Goal: Task Accomplishment & Management: Complete application form

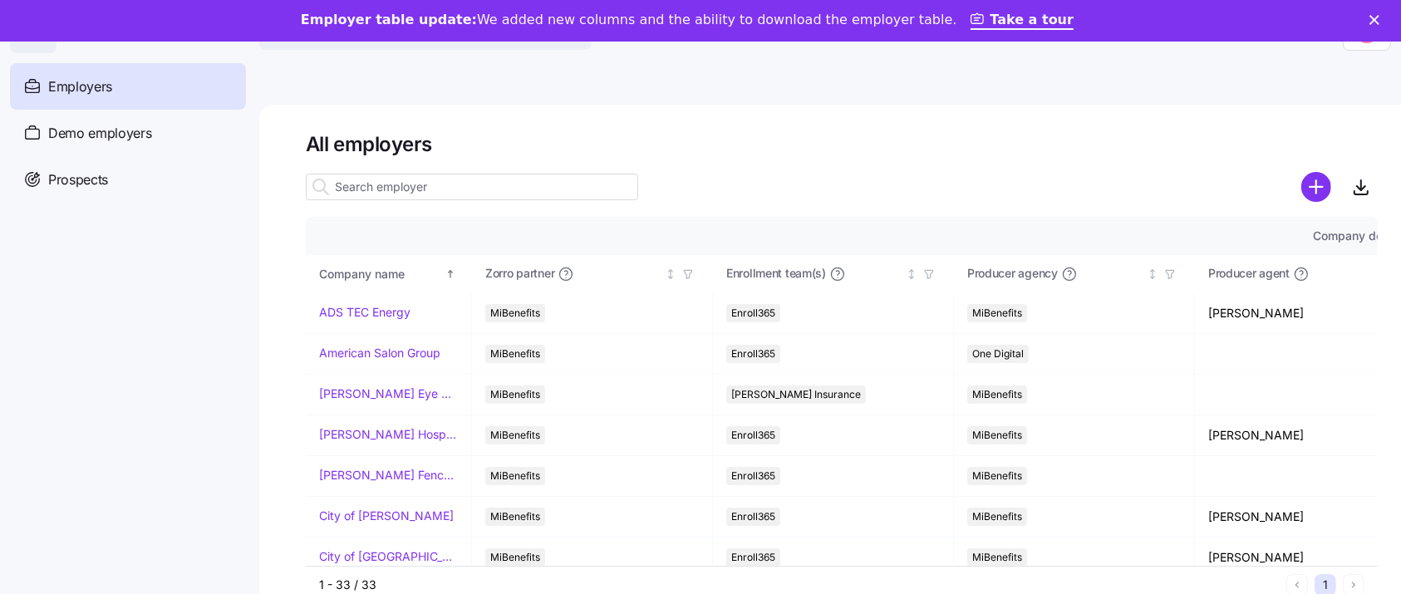
click at [342, 66] on main "All employers Company details Benefit status Company name Zorro partner Enrollm…" at bounding box center [700, 334] width 1401 height 584
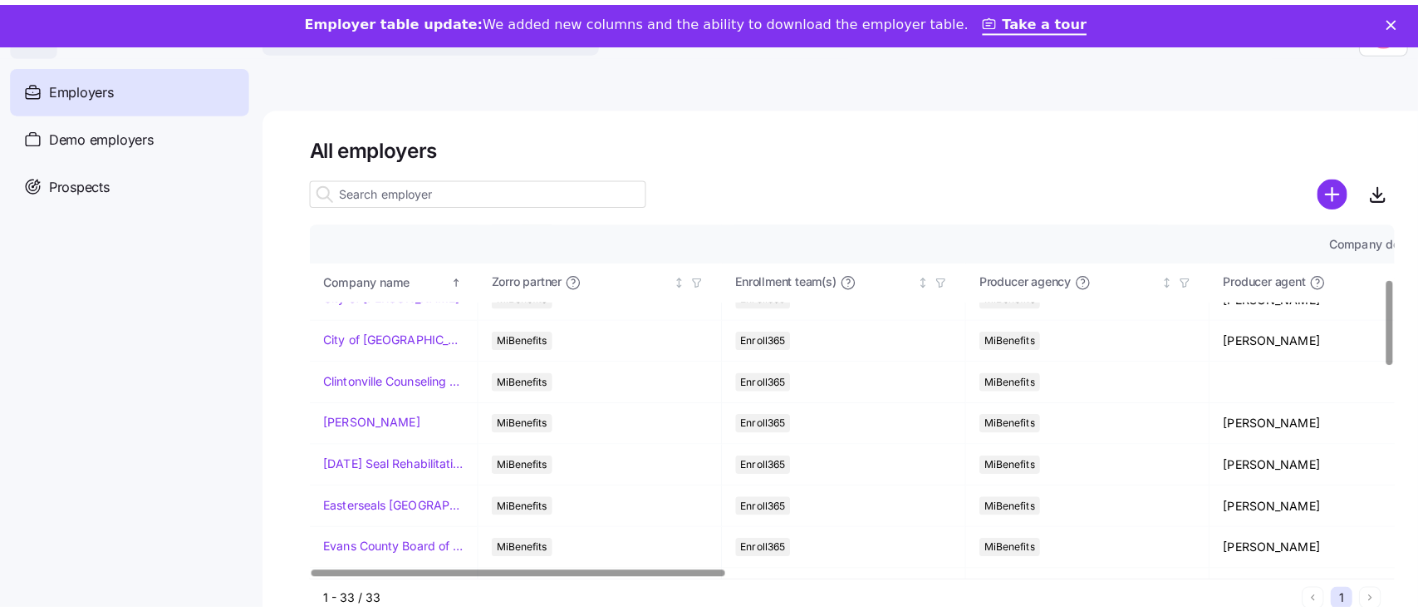
scroll to position [226, 0]
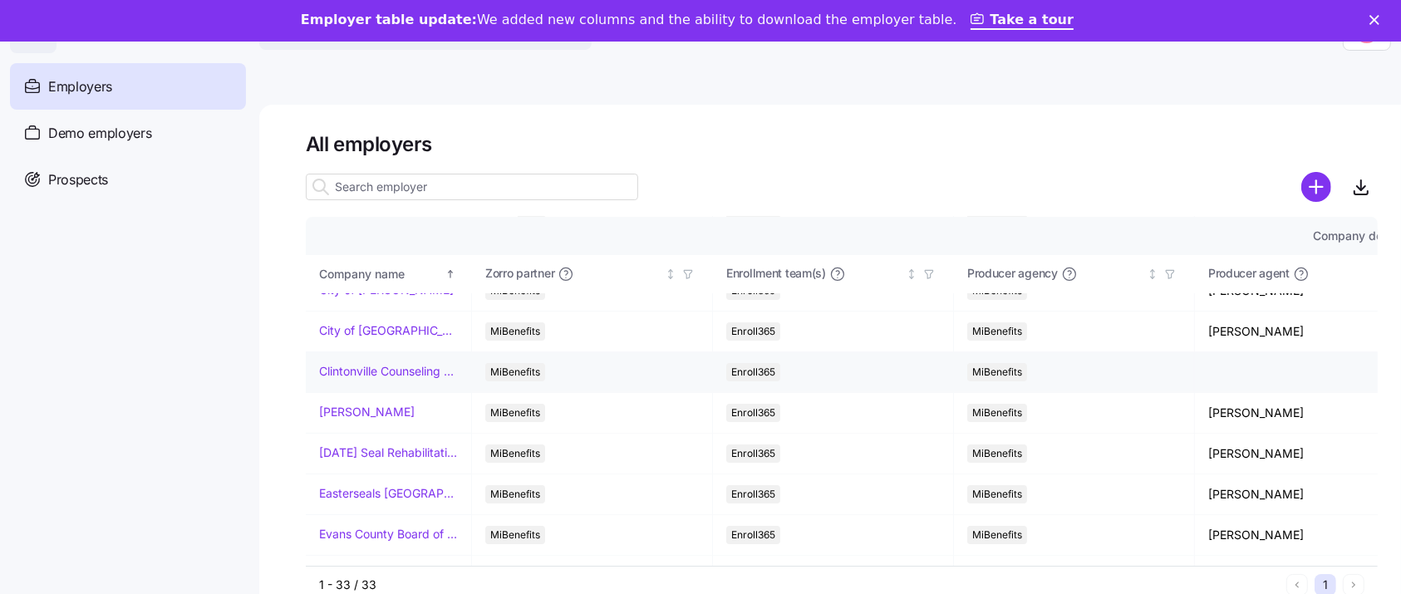
click at [425, 374] on link "Clintonville Counseling and Wellness" at bounding box center [388, 371] width 139 height 17
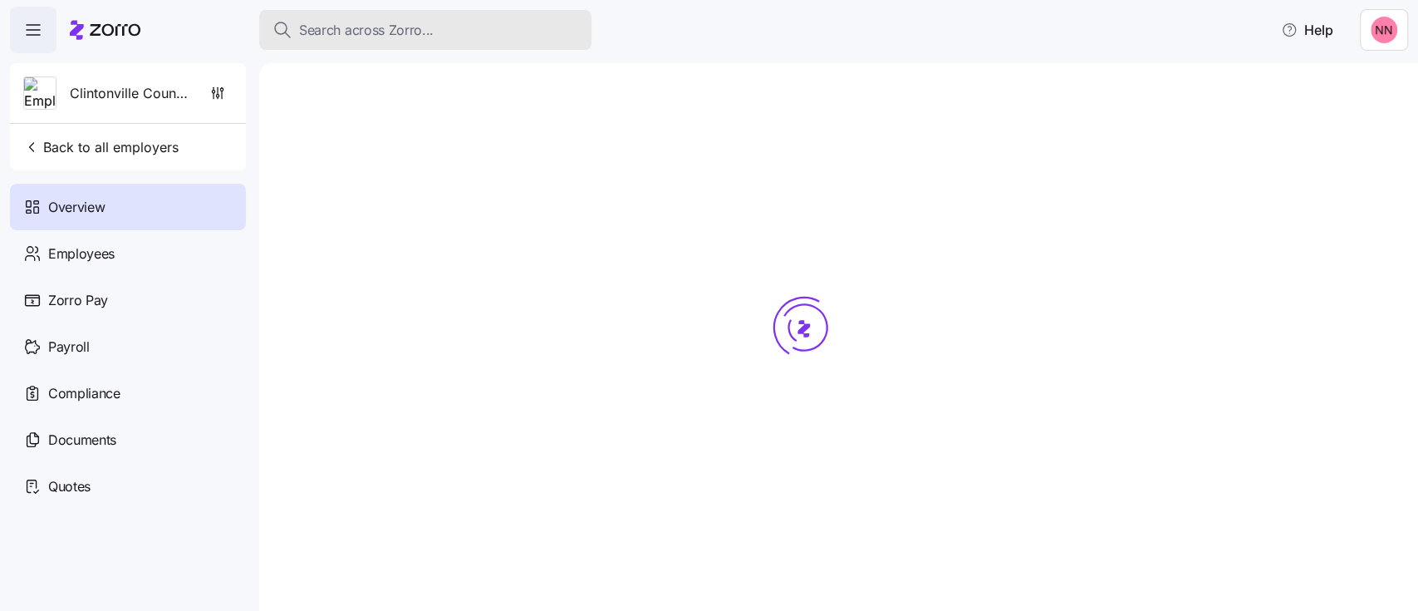
click at [427, 23] on span "Search across Zorro..." at bounding box center [366, 30] width 135 height 21
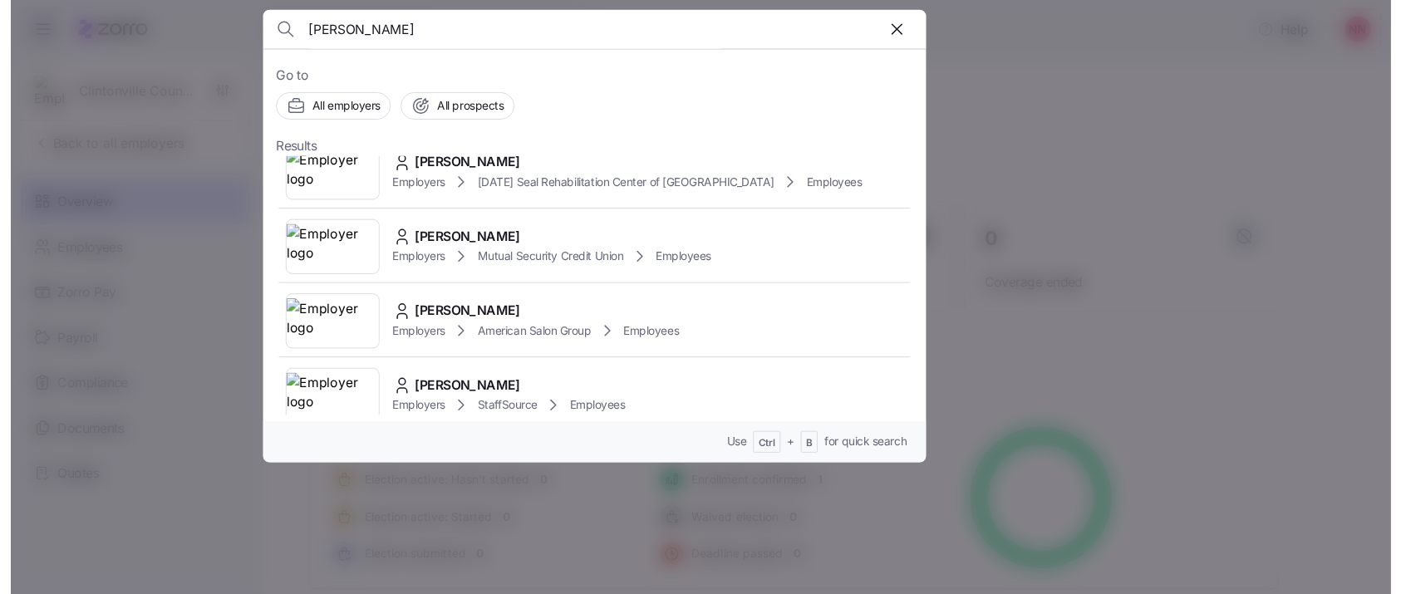
scroll to position [1595, 0]
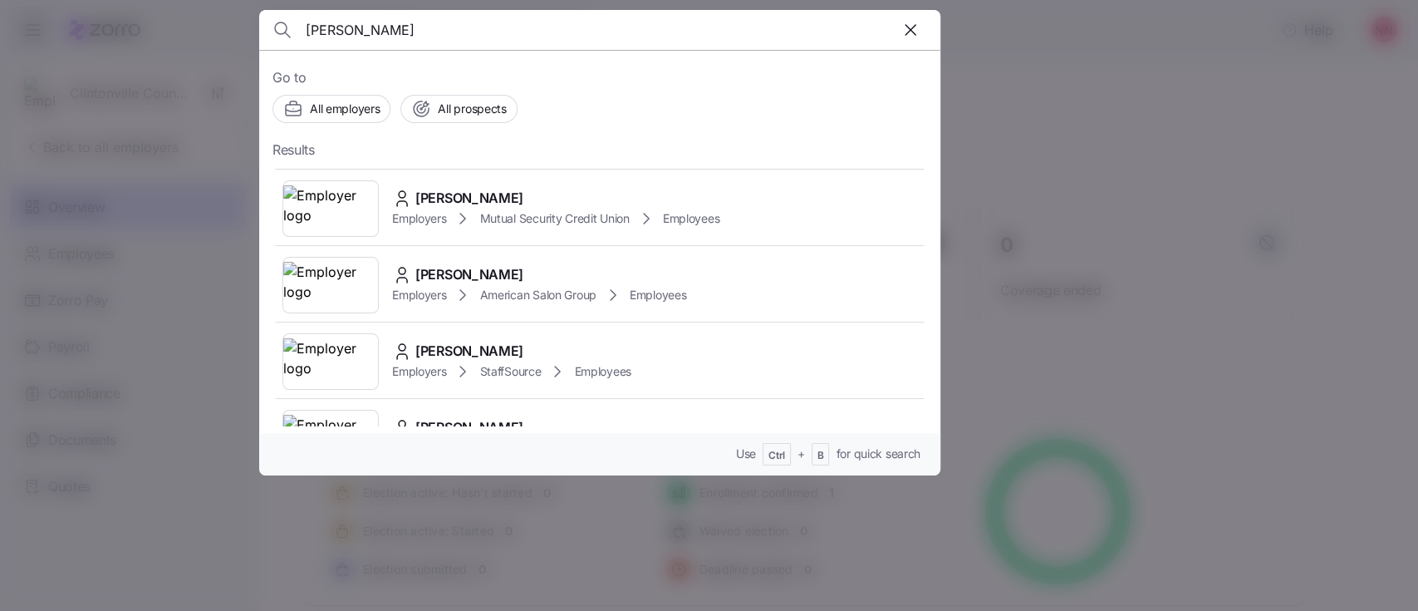
drag, startPoint x: 346, startPoint y: 31, endPoint x: 262, endPoint y: 33, distance: 84.0
click at [262, 33] on header "anna" at bounding box center [599, 30] width 681 height 40
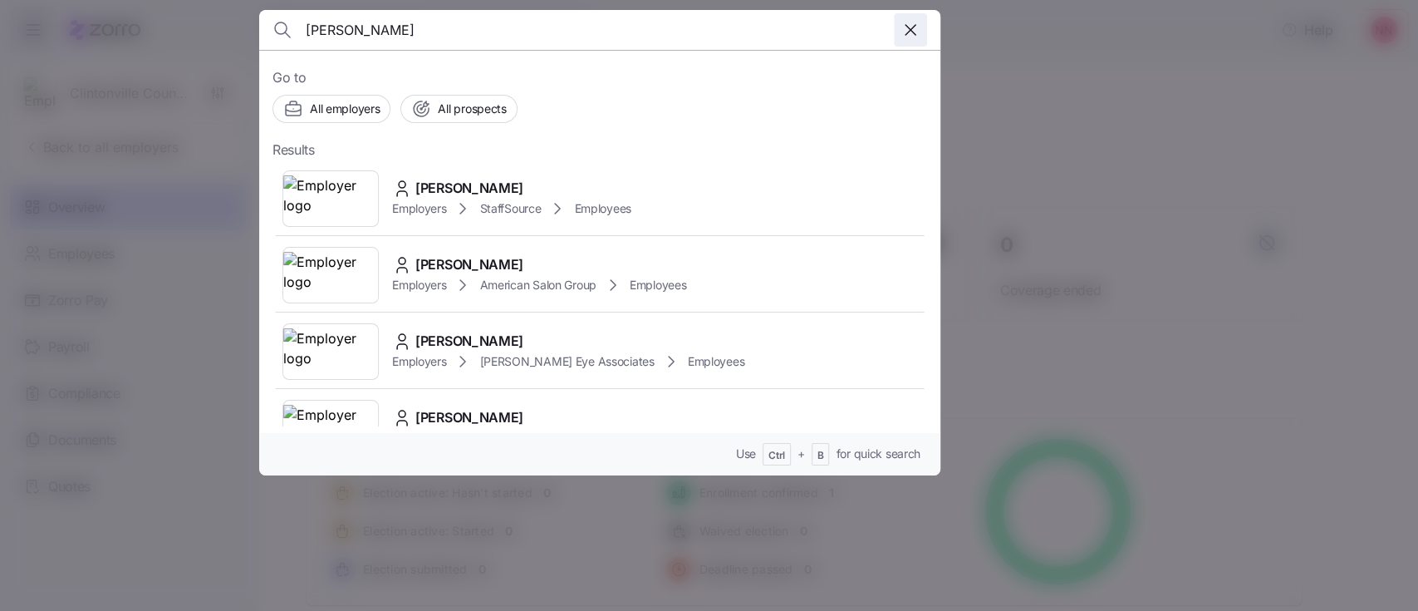
type input "betzel"
click at [915, 31] on icon "button" at bounding box center [911, 30] width 20 height 20
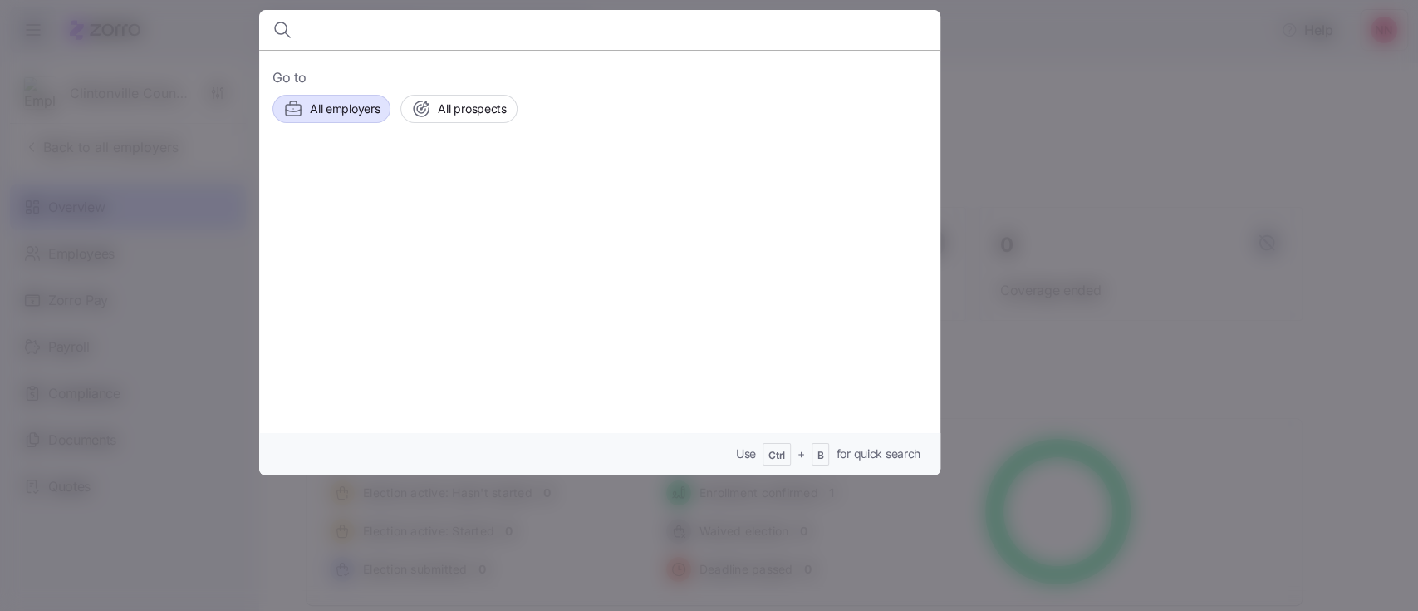
click at [349, 112] on span "All employers" at bounding box center [345, 109] width 70 height 17
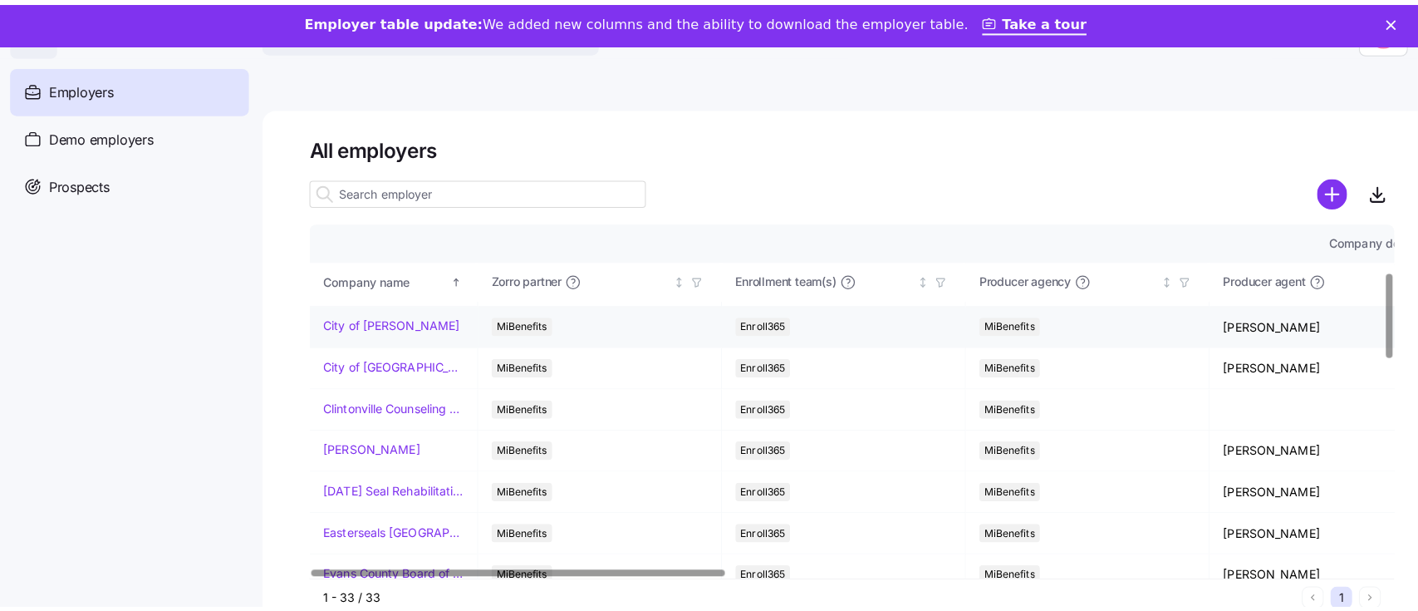
scroll to position [198, 0]
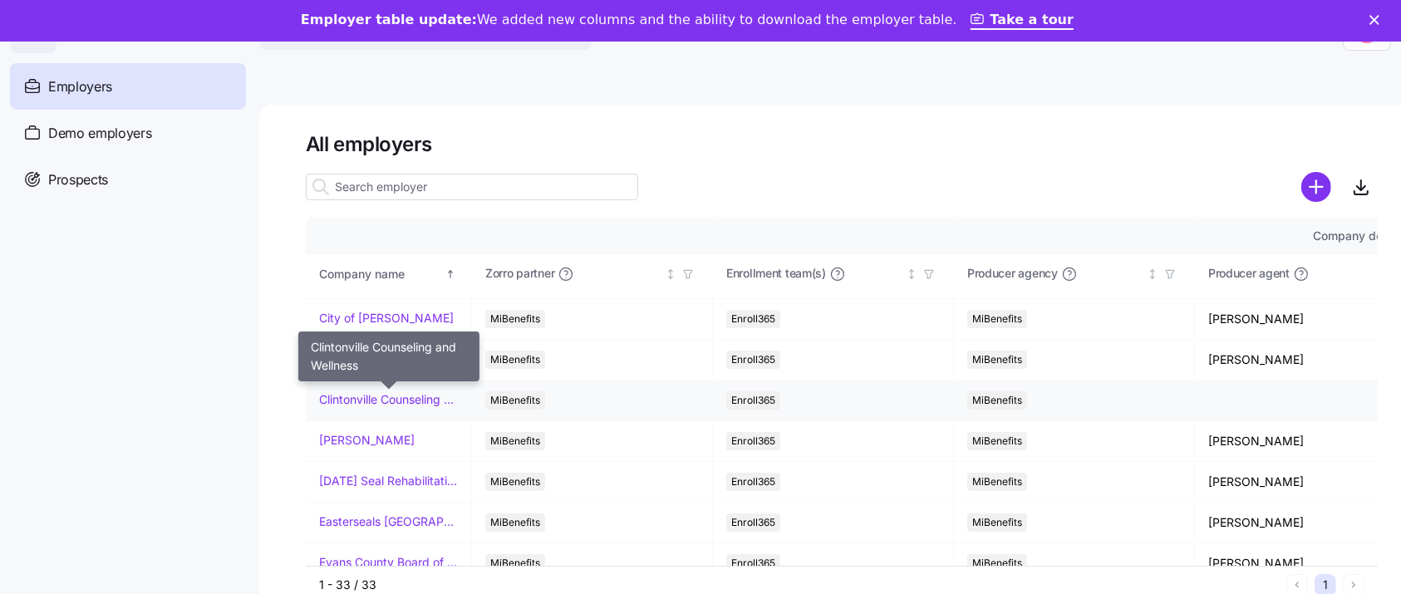
click at [415, 392] on link "Clintonville Counseling and Wellness" at bounding box center [388, 399] width 139 height 17
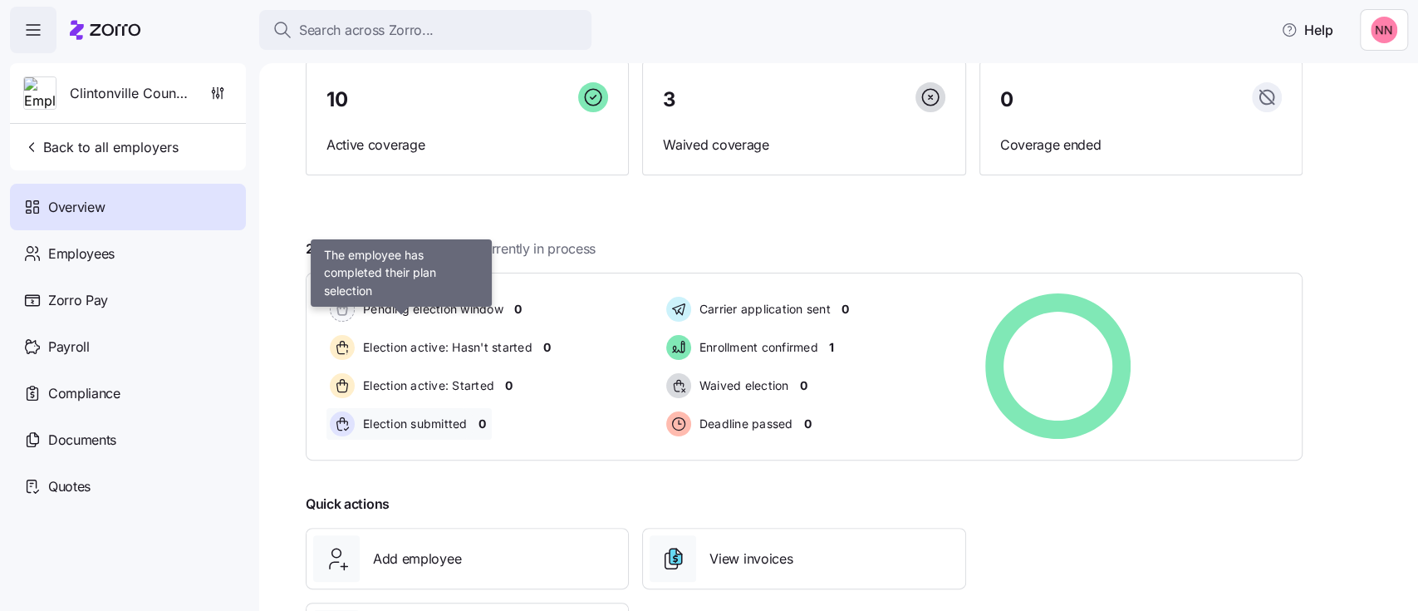
scroll to position [237, 0]
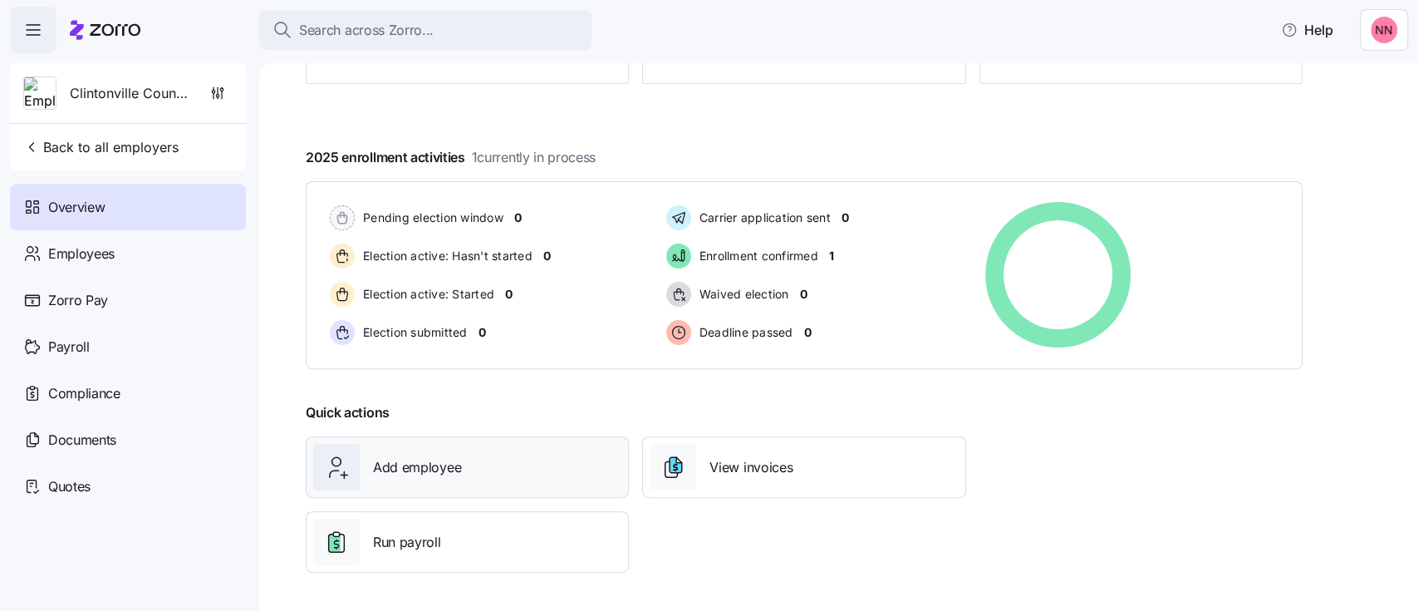
click at [467, 479] on div "Add employee" at bounding box center [467, 467] width 308 height 47
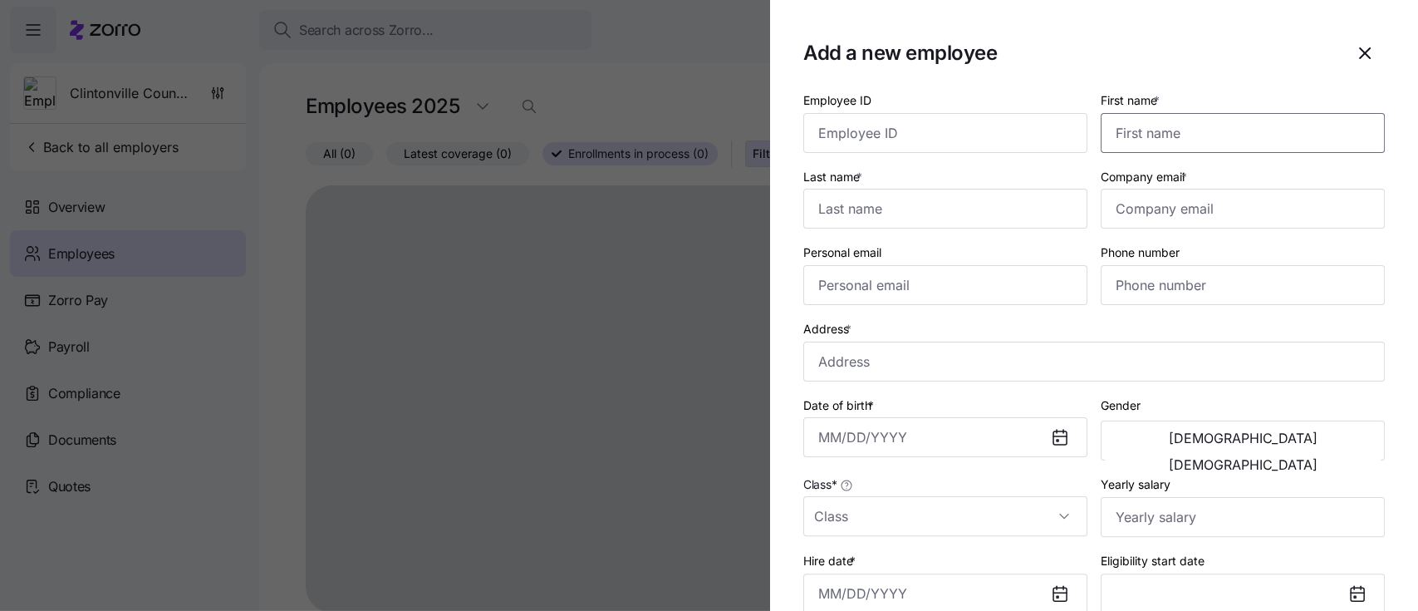
click at [1153, 136] on input "First name *" at bounding box center [1243, 133] width 284 height 40
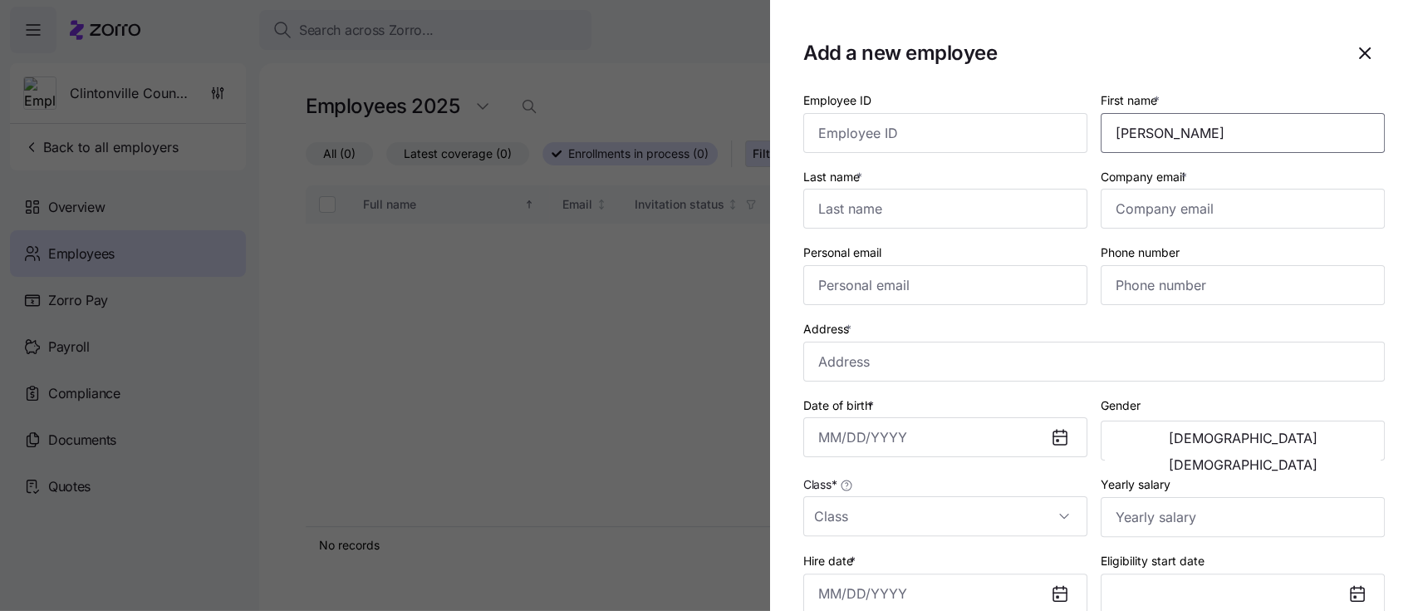
type input "Anna"
type input "Betzel"
click at [1177, 209] on input "Company email *" at bounding box center [1243, 209] width 284 height 40
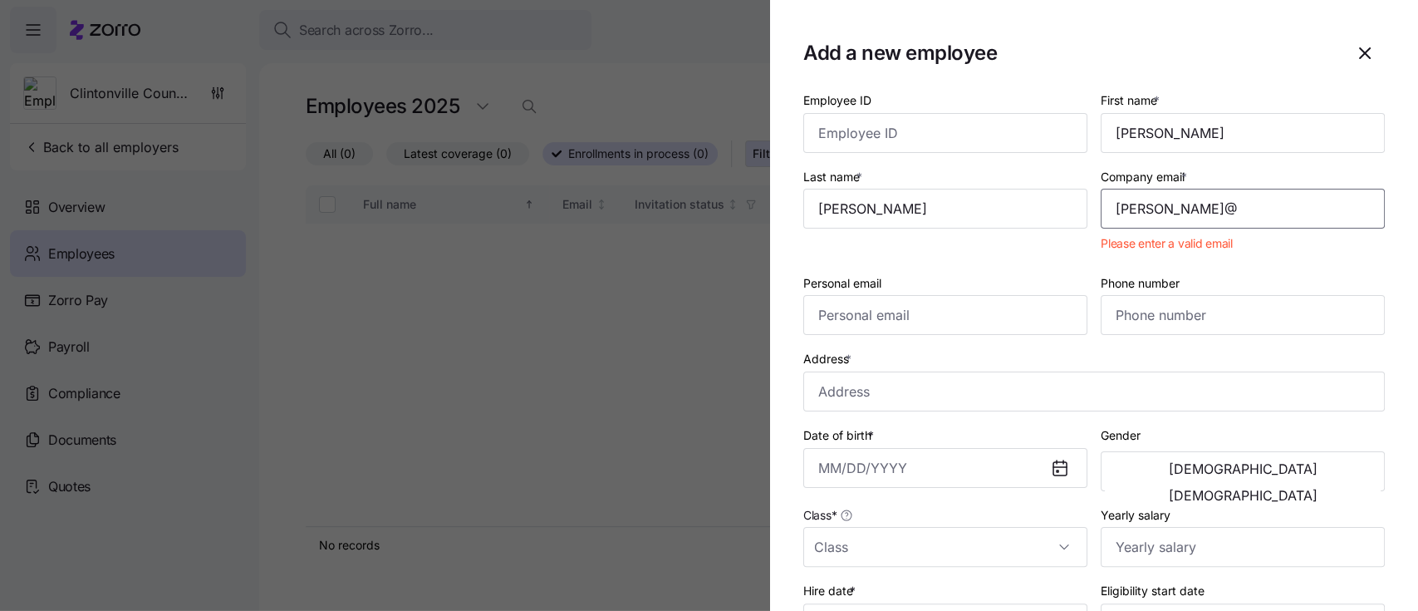
type input "anna@clintonvillecounselor.com"
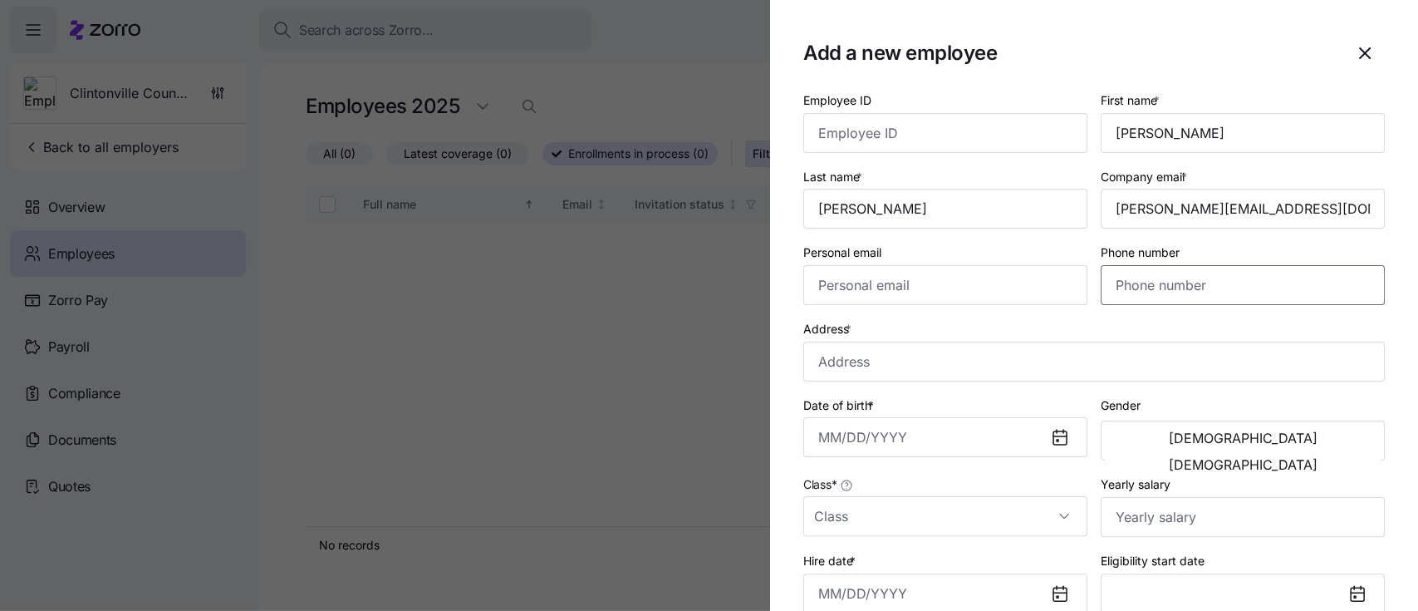
click at [1142, 292] on input "Phone number" at bounding box center [1243, 285] width 284 height 40
type input "(202) 507-1146"
click at [1062, 357] on input "Address *" at bounding box center [1094, 362] width 582 height 40
type input "738 Bryden Rd, Columbus, OH 43205, USA"
click at [1284, 451] on button "Female" at bounding box center [1243, 464] width 276 height 27
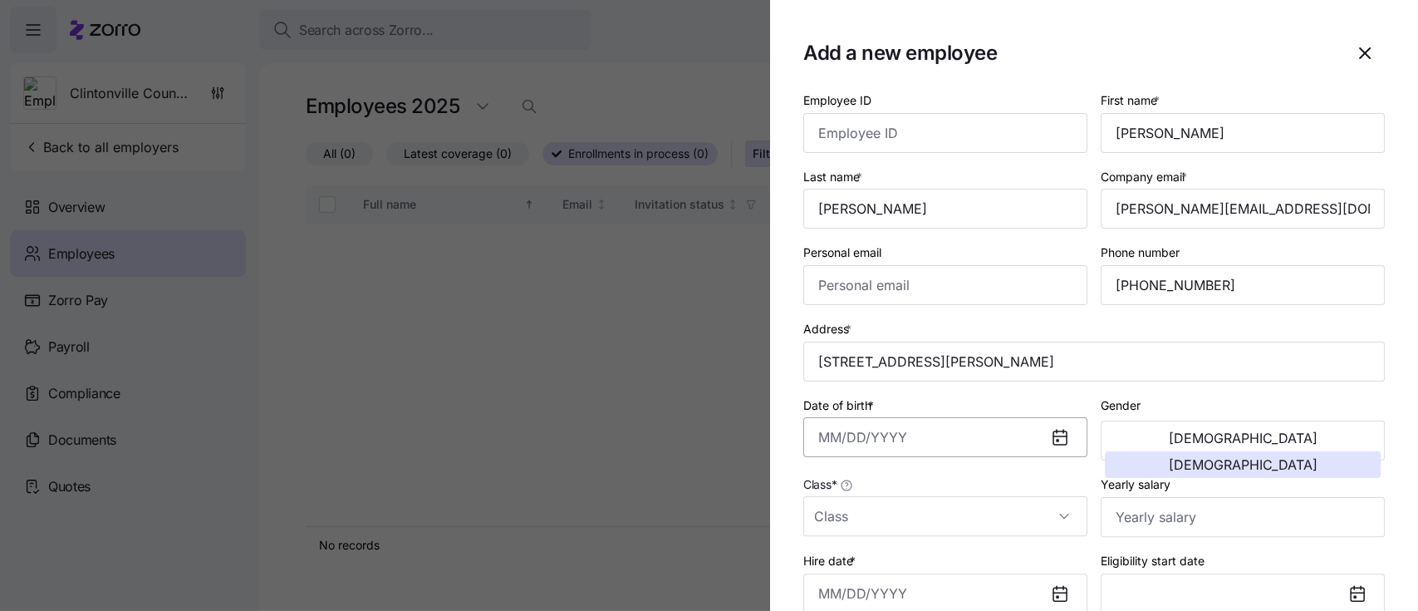
click at [927, 445] on input "Date of birth *" at bounding box center [945, 437] width 284 height 40
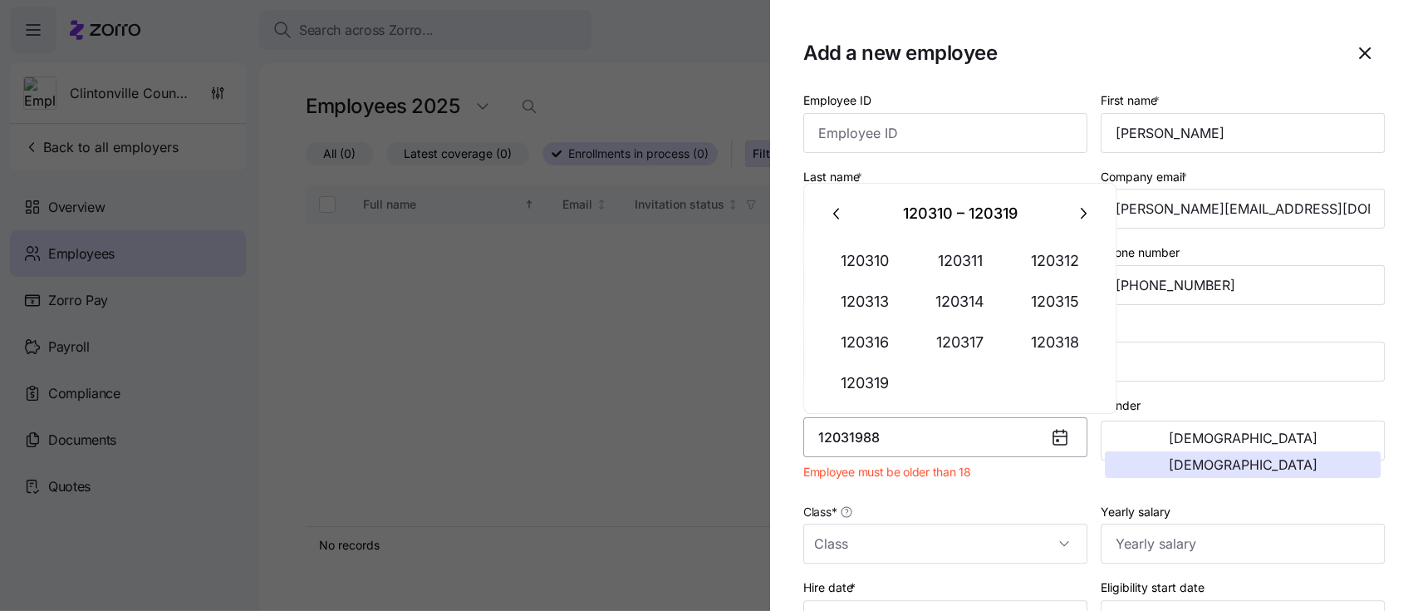
click at [931, 457] on input "12031988" at bounding box center [945, 437] width 284 height 40
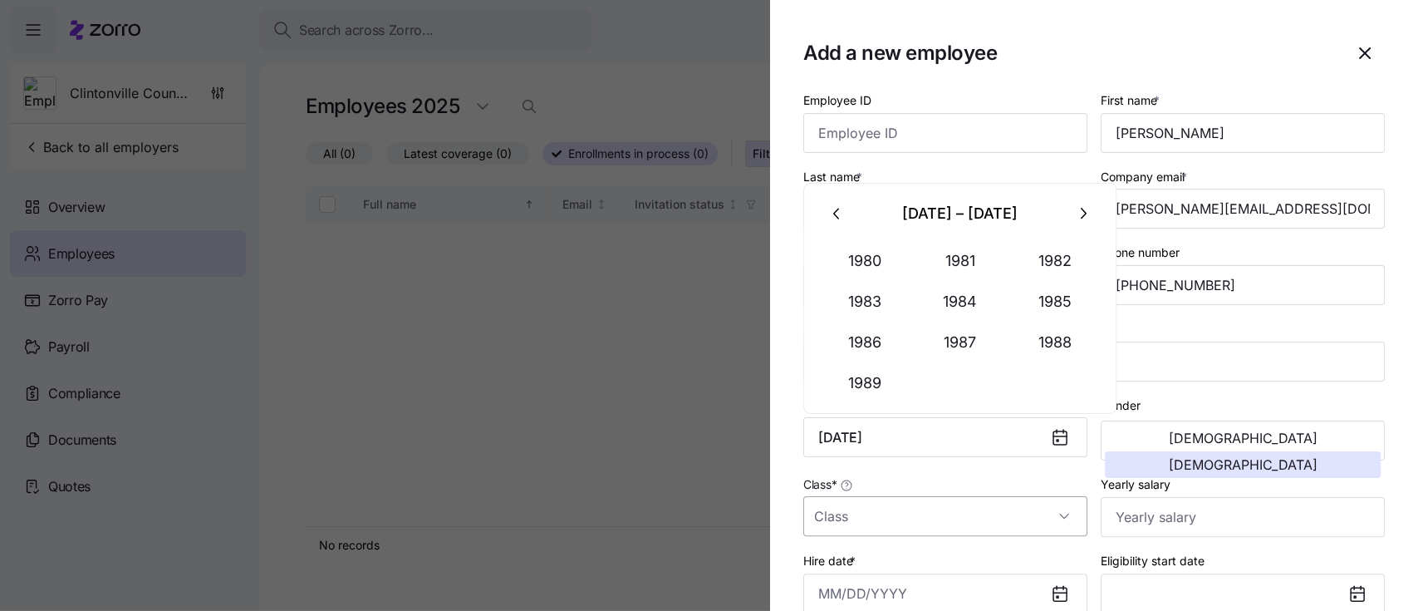
type input "December 3, 1988"
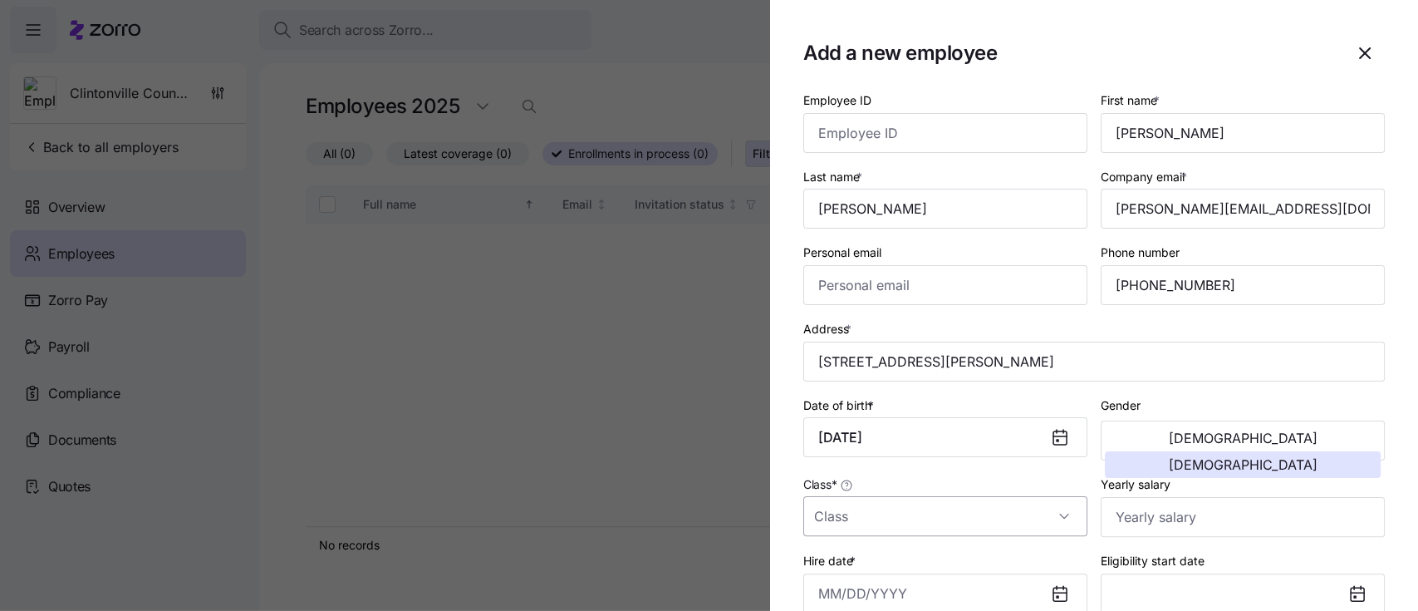
click at [941, 514] on input "Class *" at bounding box center [945, 516] width 284 height 40
click at [900, 428] on div "AllEmployees" at bounding box center [941, 434] width 263 height 35
type input "AllEmployees"
click at [1143, 515] on input "Yearly salary" at bounding box center [1243, 517] width 284 height 40
type input "$56,160"
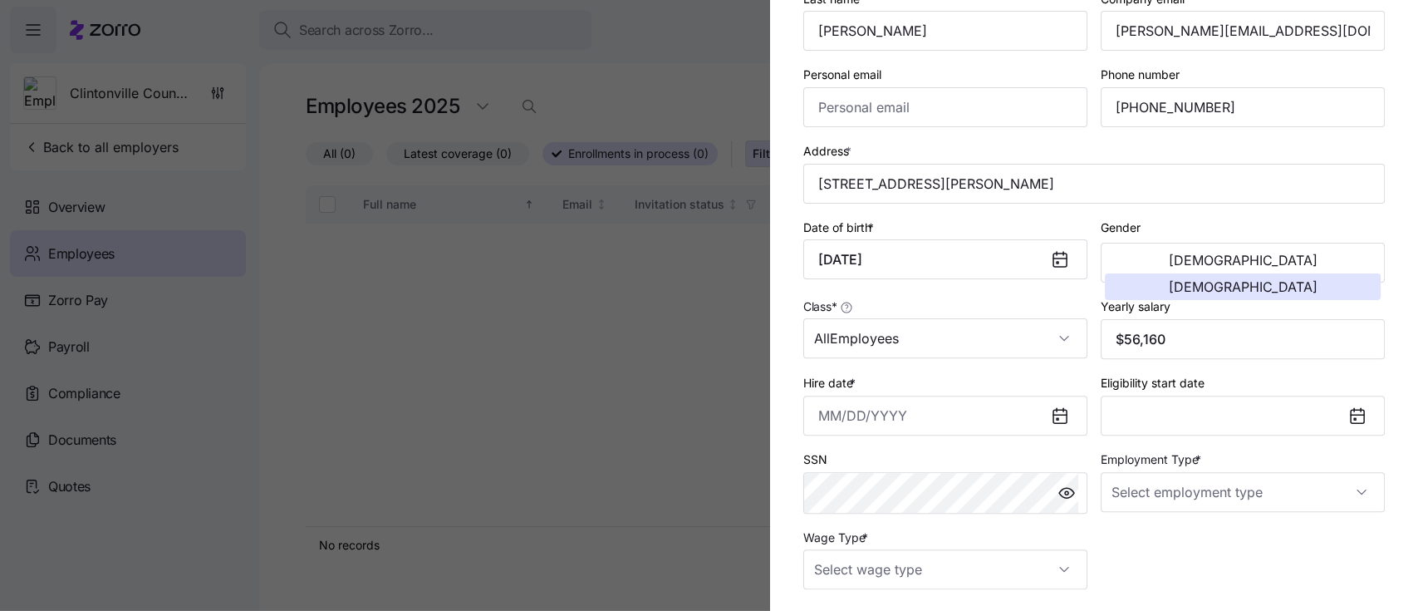
scroll to position [221, 0]
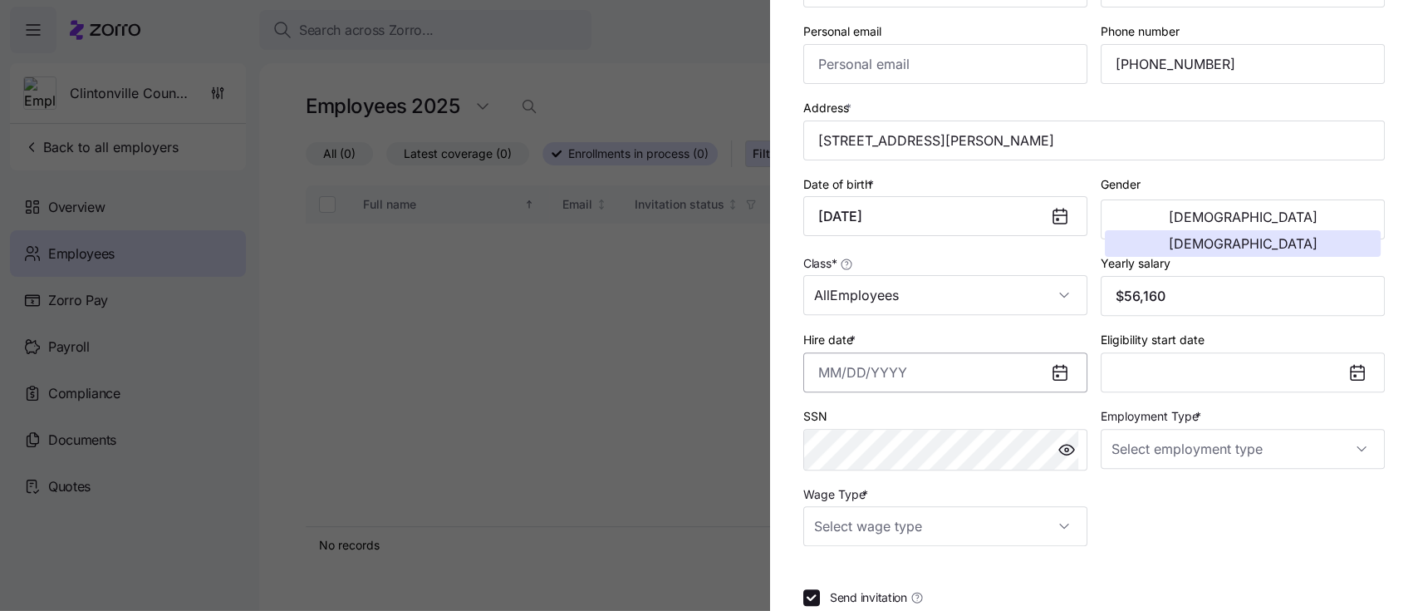
click at [909, 371] on input "Hire date *" at bounding box center [945, 372] width 284 height 40
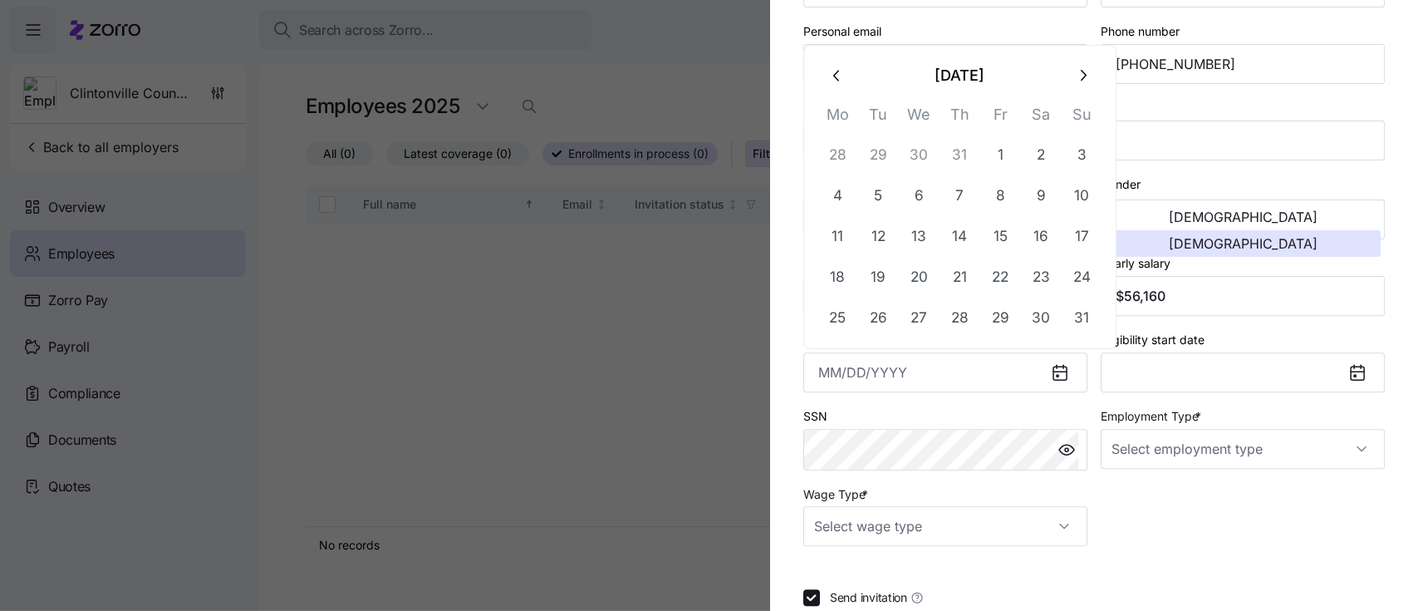
click at [1057, 382] on icon at bounding box center [1060, 372] width 20 height 20
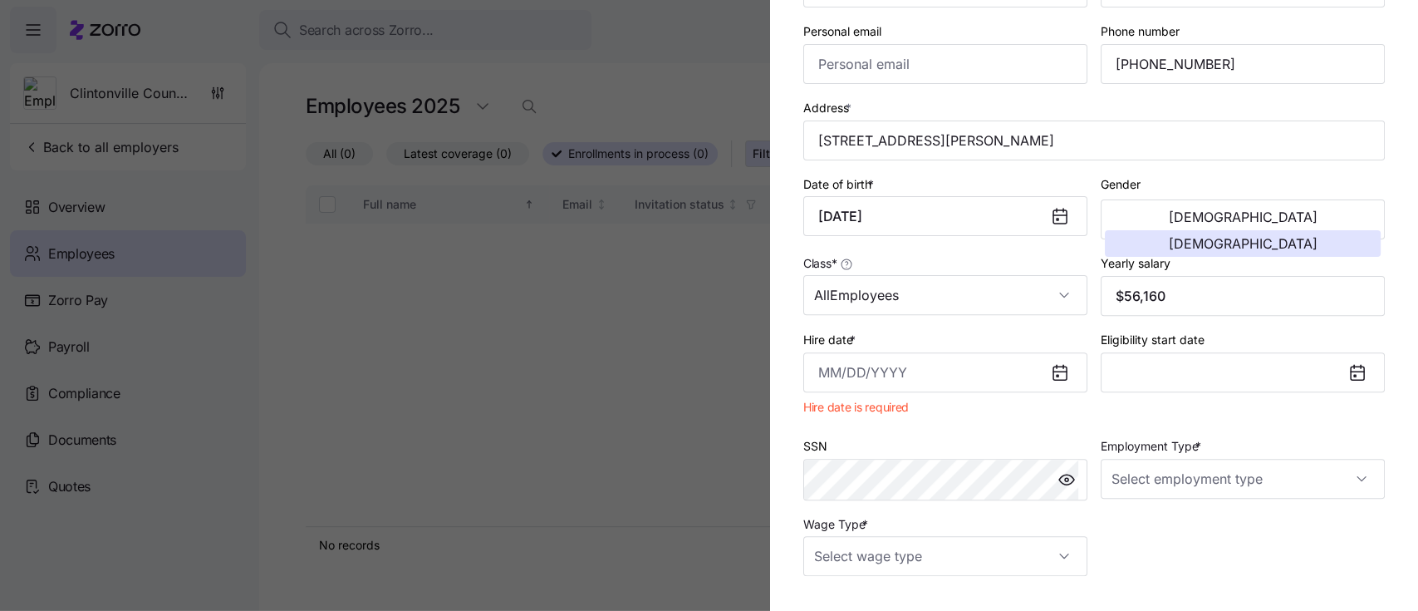
click at [1054, 376] on icon at bounding box center [1060, 372] width 13 height 13
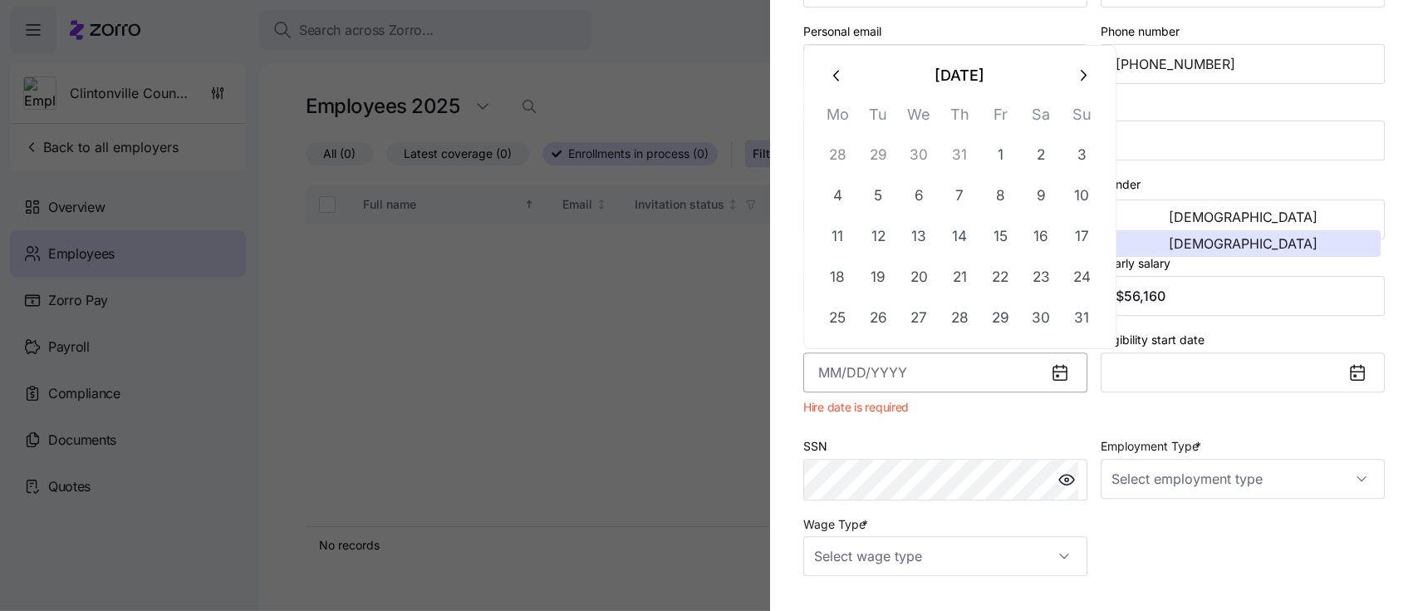
click at [985, 383] on input "Hire date *" at bounding box center [945, 372] width 284 height 40
click at [838, 269] on button "18" at bounding box center [838, 278] width 40 height 40
type input "August 18, 2025"
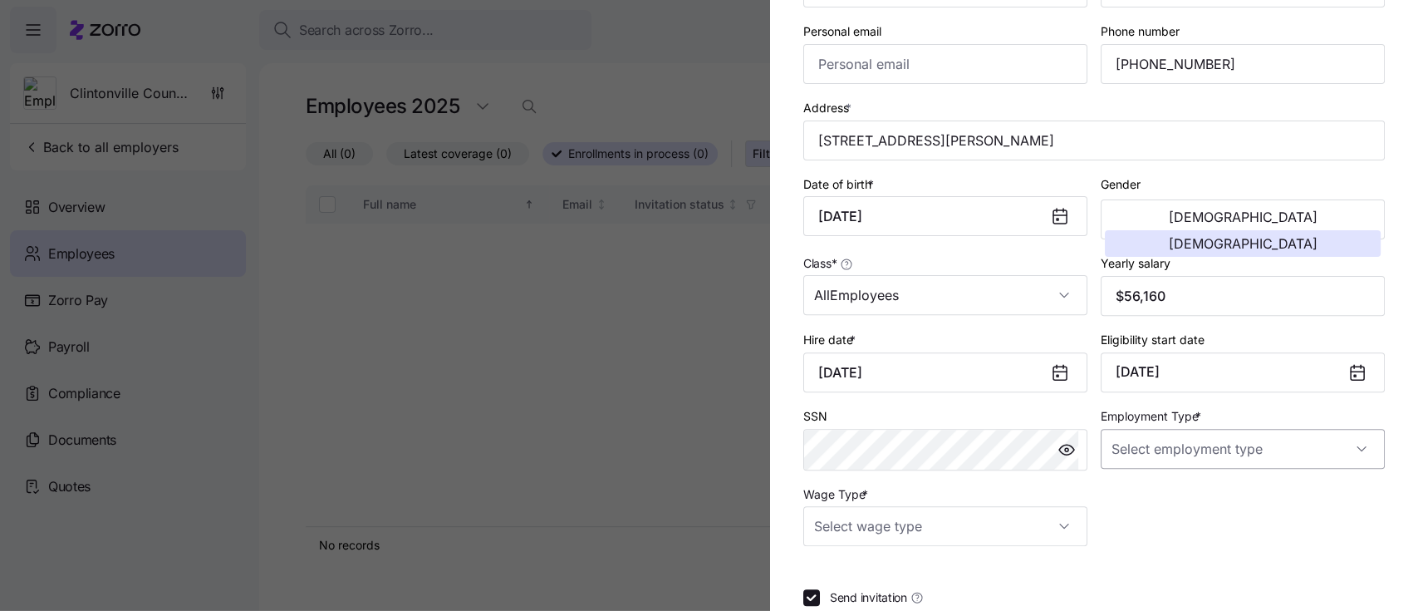
click at [1230, 454] on input "Employment Type *" at bounding box center [1243, 449] width 284 height 40
click at [1167, 503] on div "Full Time" at bounding box center [1229, 502] width 263 height 35
type input "Full Time"
click at [1052, 535] on input "Wage Type *" at bounding box center [945, 526] width 284 height 40
click at [905, 484] on div "Hourly" at bounding box center [941, 480] width 263 height 35
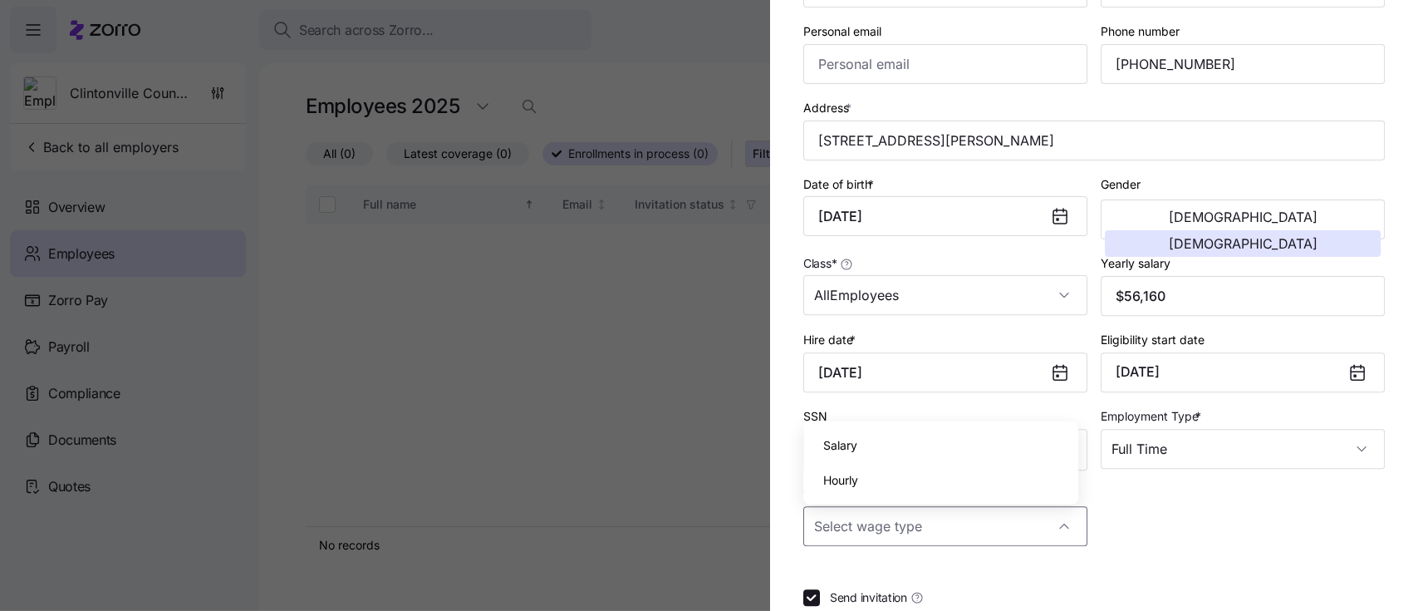
type input "Hourly"
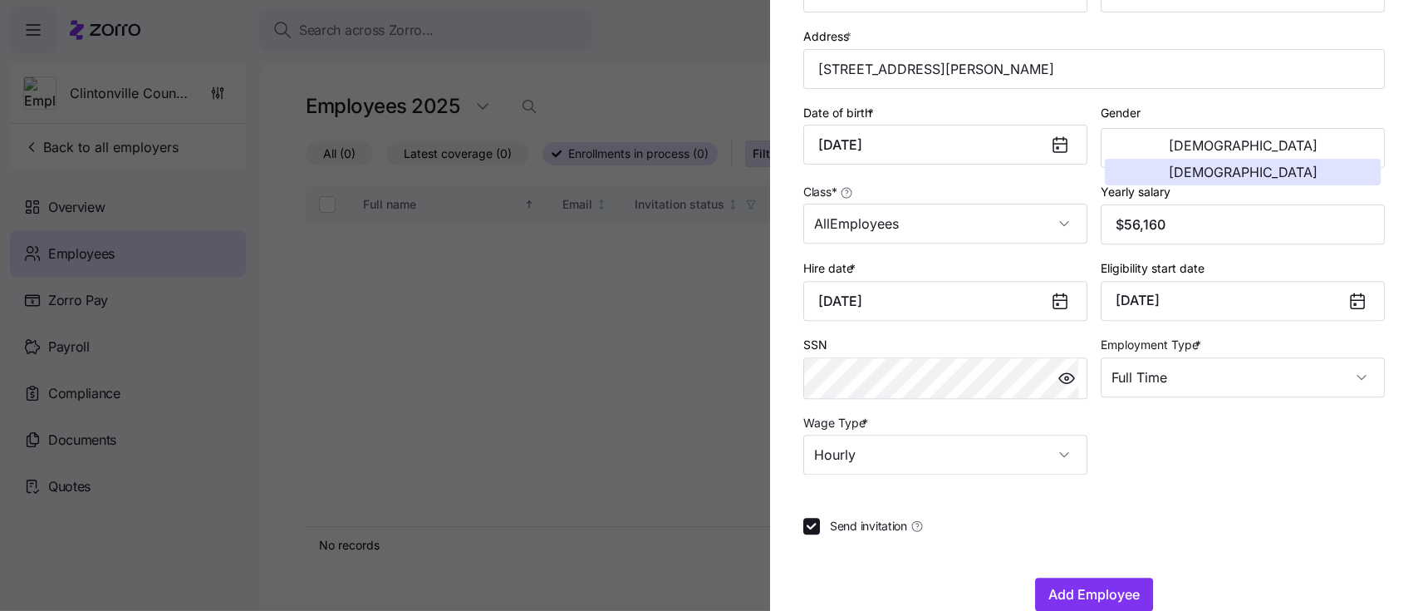
scroll to position [331, 0]
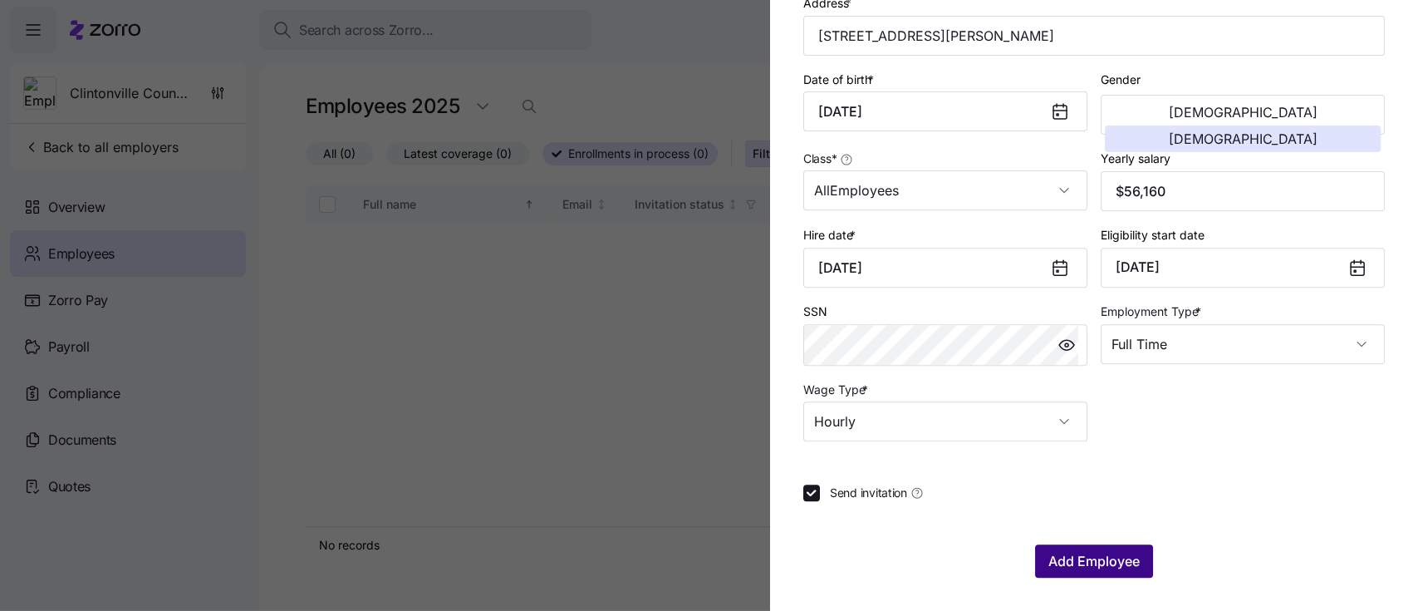
click at [1084, 560] on span "Add Employee" at bounding box center [1094, 561] width 91 height 20
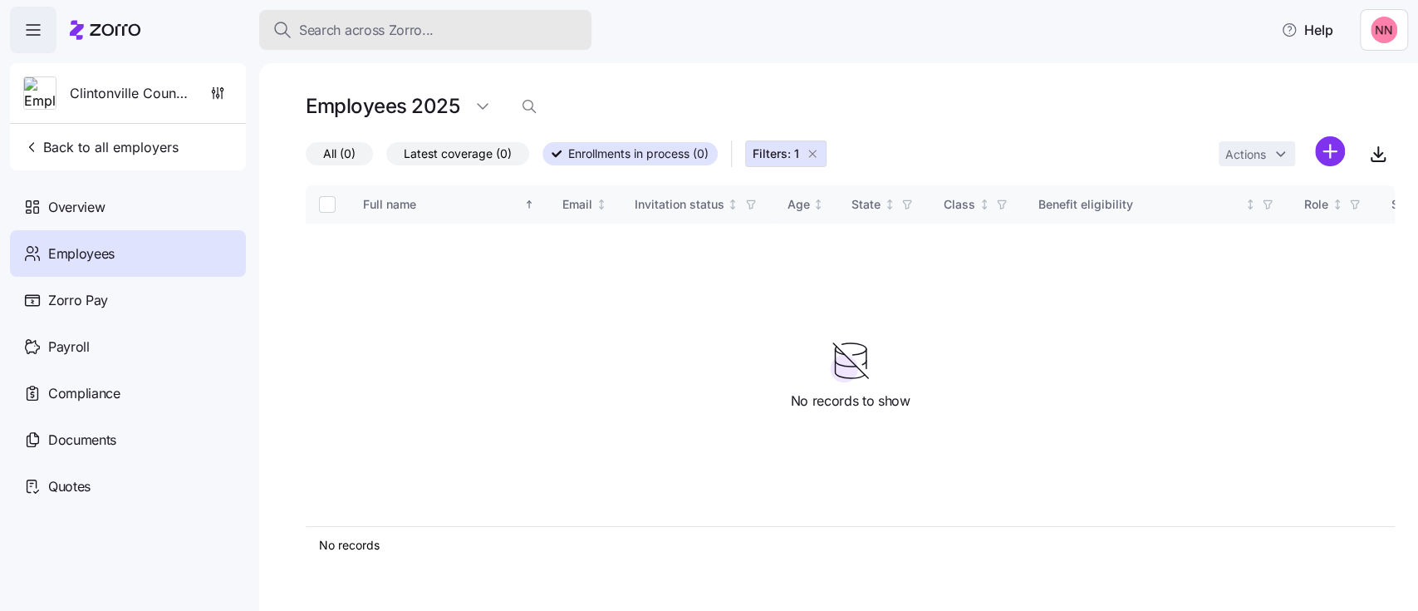
click at [386, 26] on span "Search across Zorro..." at bounding box center [366, 30] width 135 height 21
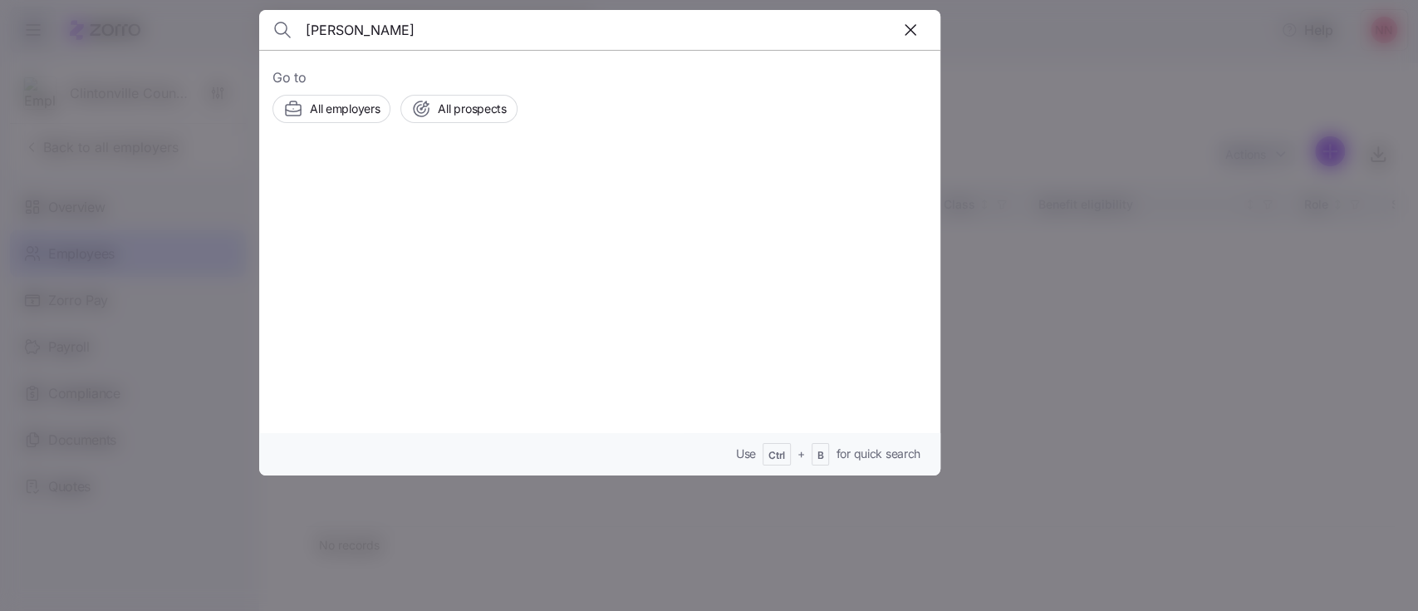
type input "betzel"
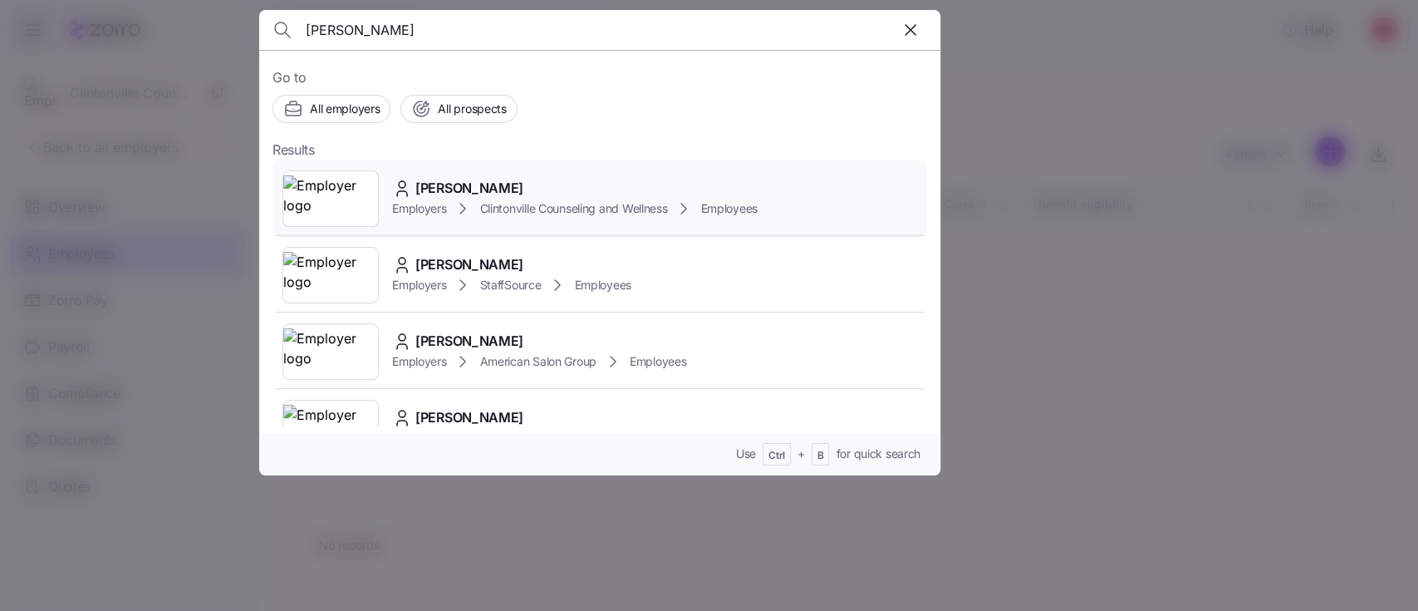
click at [436, 188] on span "Anna Betzel" at bounding box center [469, 188] width 108 height 21
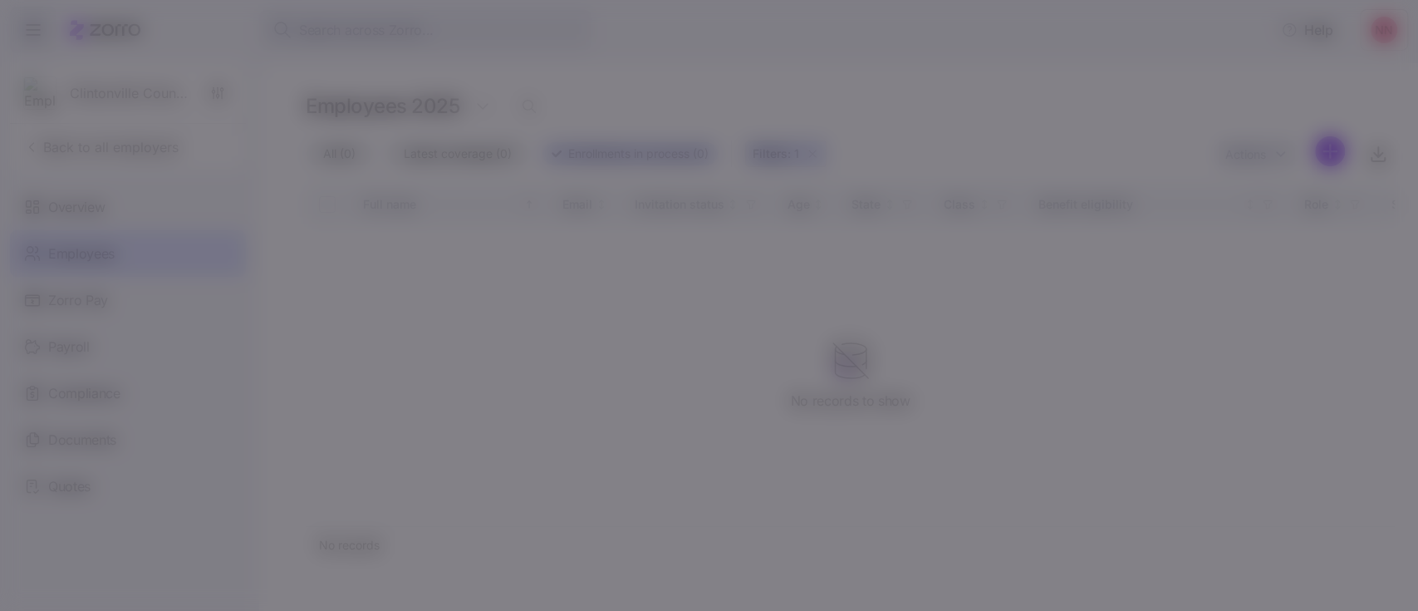
click at [436, 188] on span "Anna Betzel" at bounding box center [469, 188] width 108 height 21
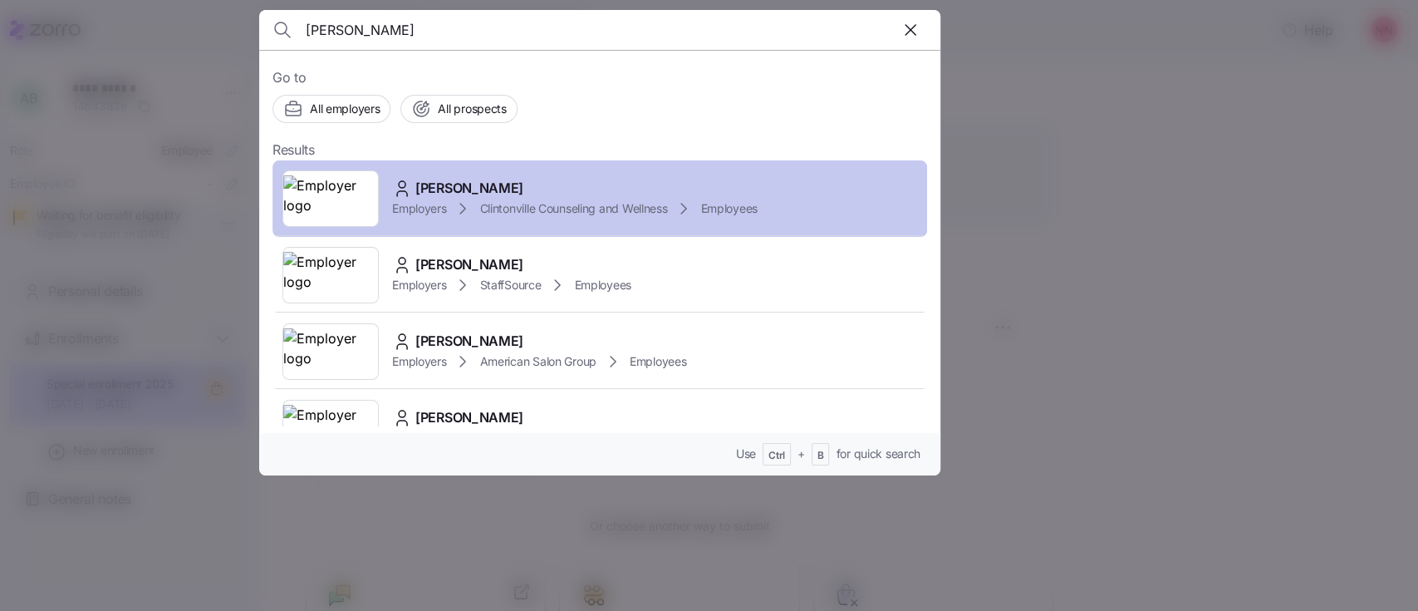
type input "betzel"
click at [456, 184] on span "Anna Betzel" at bounding box center [469, 188] width 108 height 21
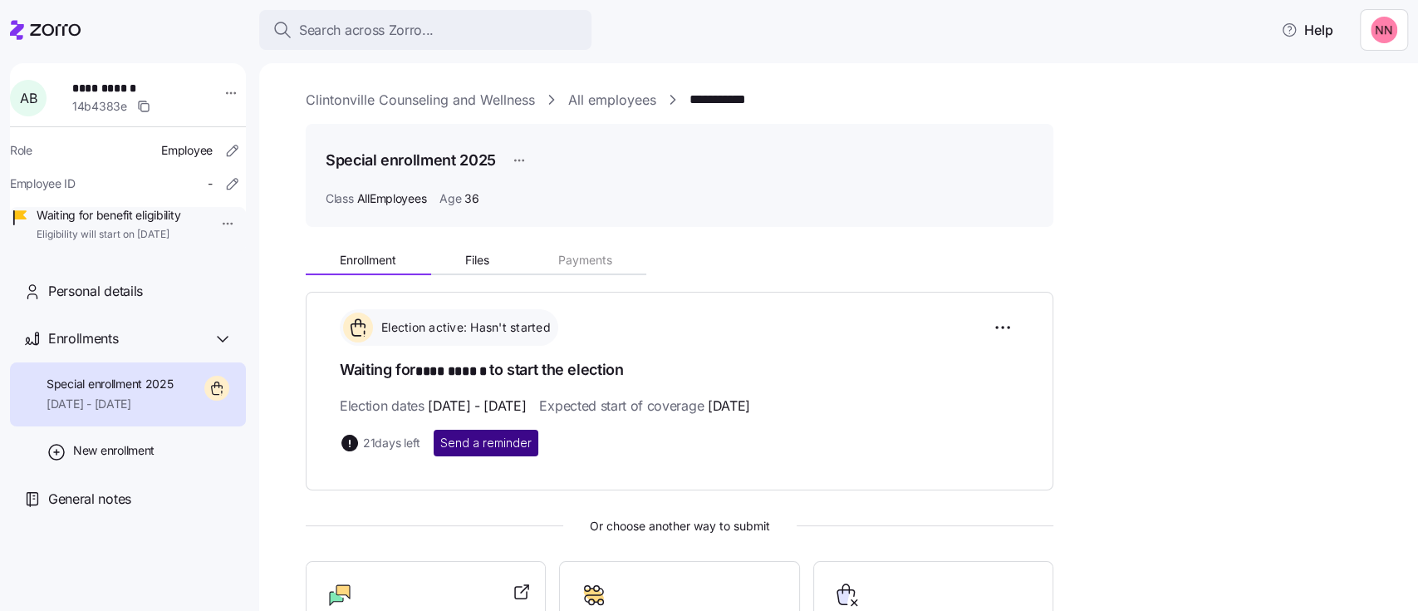
click at [492, 435] on span "Send a reminder" at bounding box center [485, 443] width 91 height 17
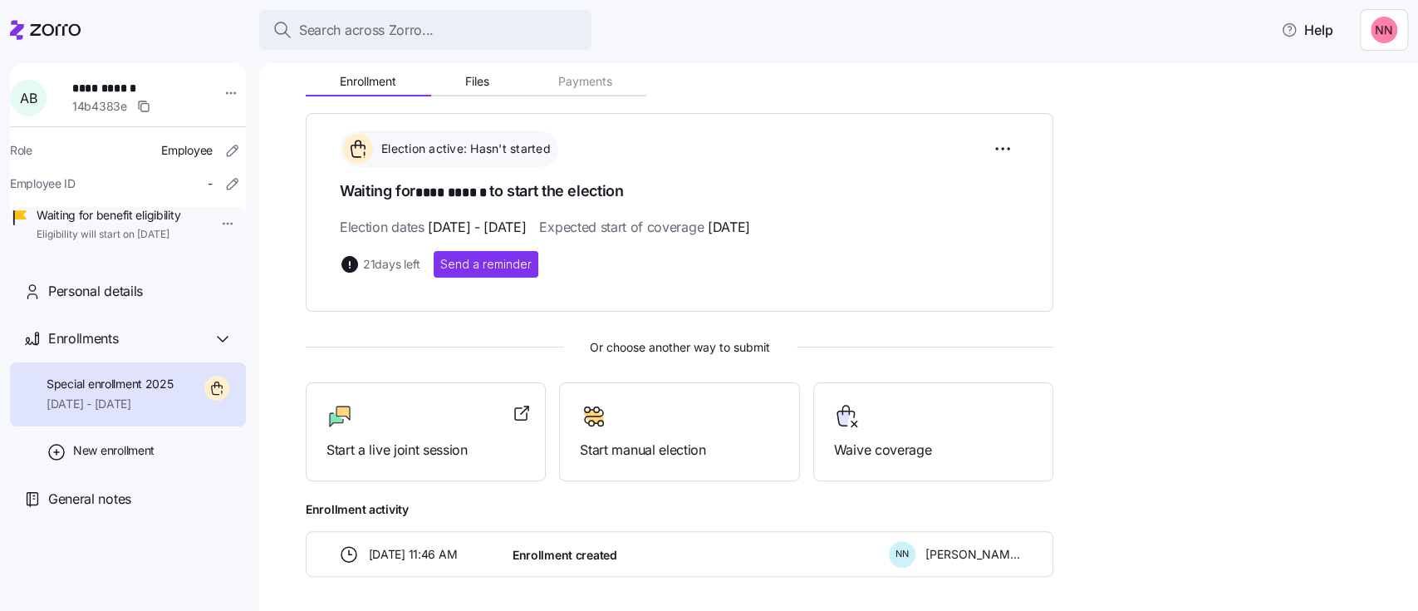
scroll to position [175, 0]
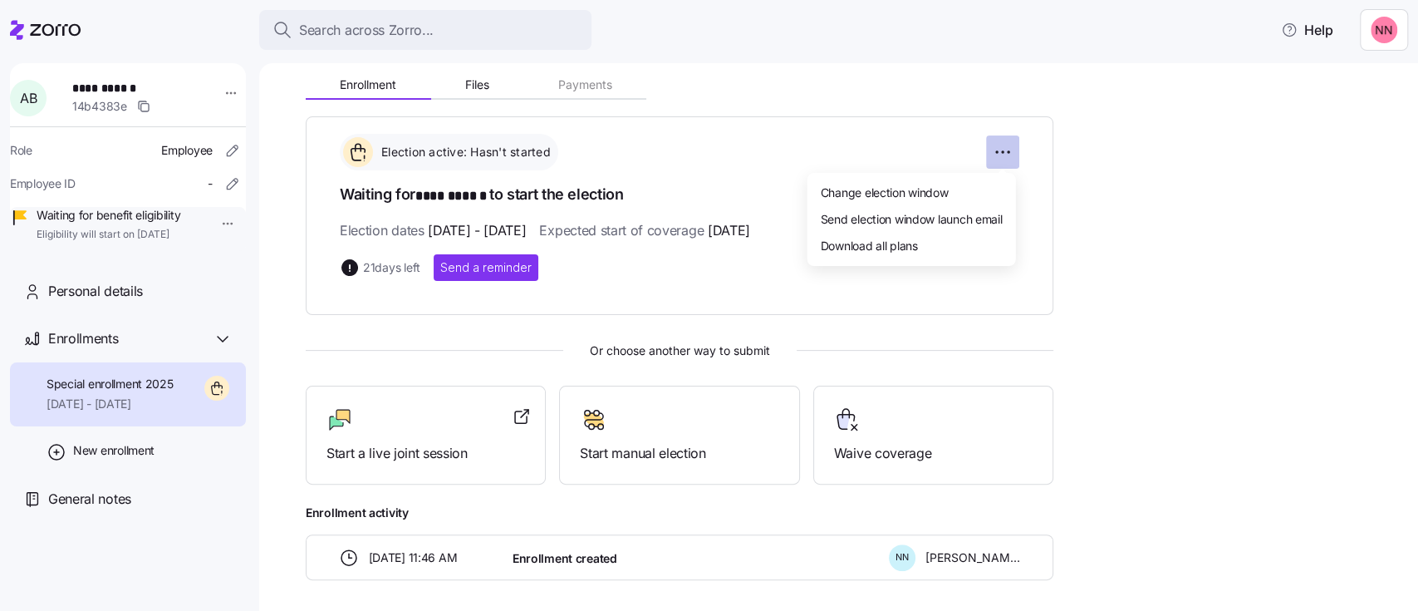
click at [1005, 150] on html "**********" at bounding box center [709, 300] width 1418 height 601
click at [926, 179] on div "Change election window" at bounding box center [911, 192] width 195 height 27
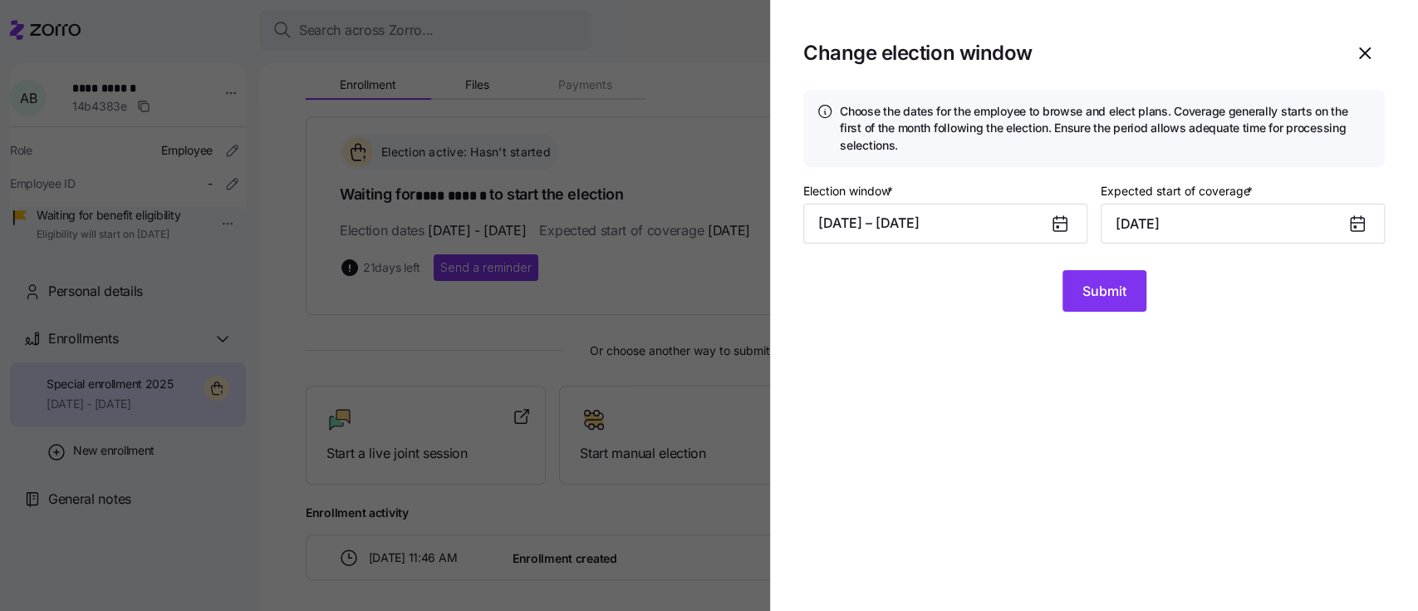
click at [1054, 223] on icon at bounding box center [1060, 223] width 13 height 0
click at [969, 207] on button "08/24/2025 – 09/15/2025" at bounding box center [945, 224] width 284 height 40
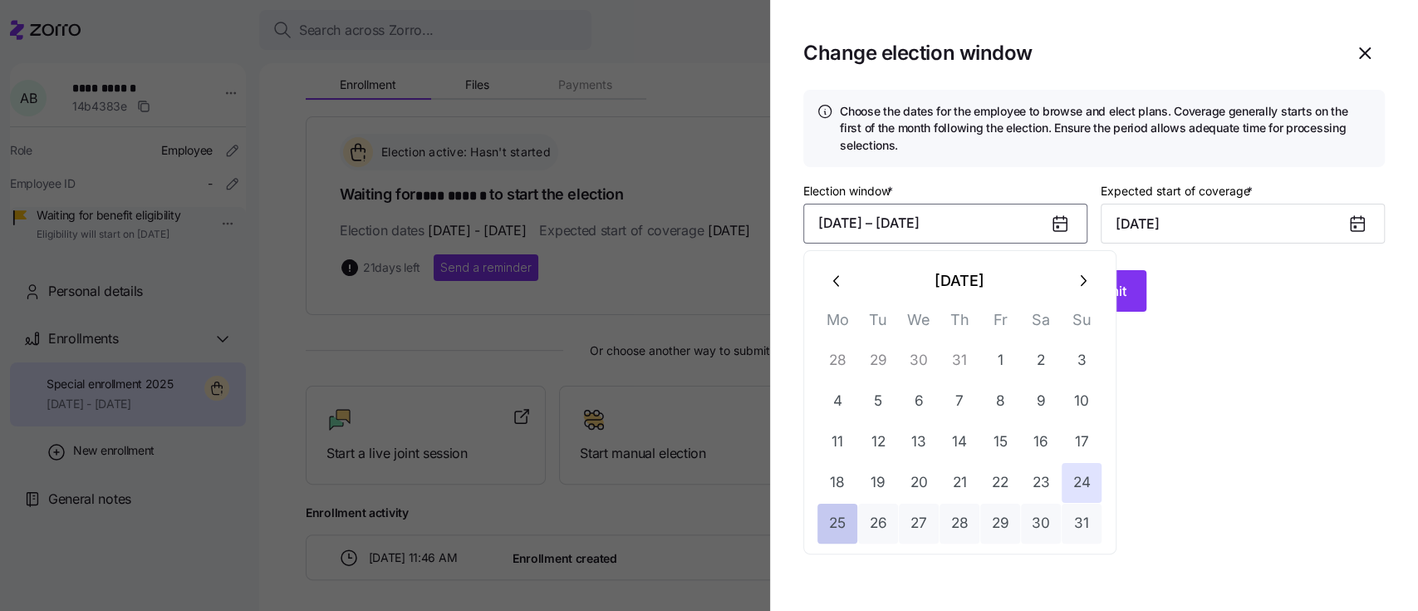
click at [846, 509] on button "25" at bounding box center [838, 524] width 40 height 40
click at [1256, 220] on input "October 1, 2025" at bounding box center [1243, 224] width 284 height 40
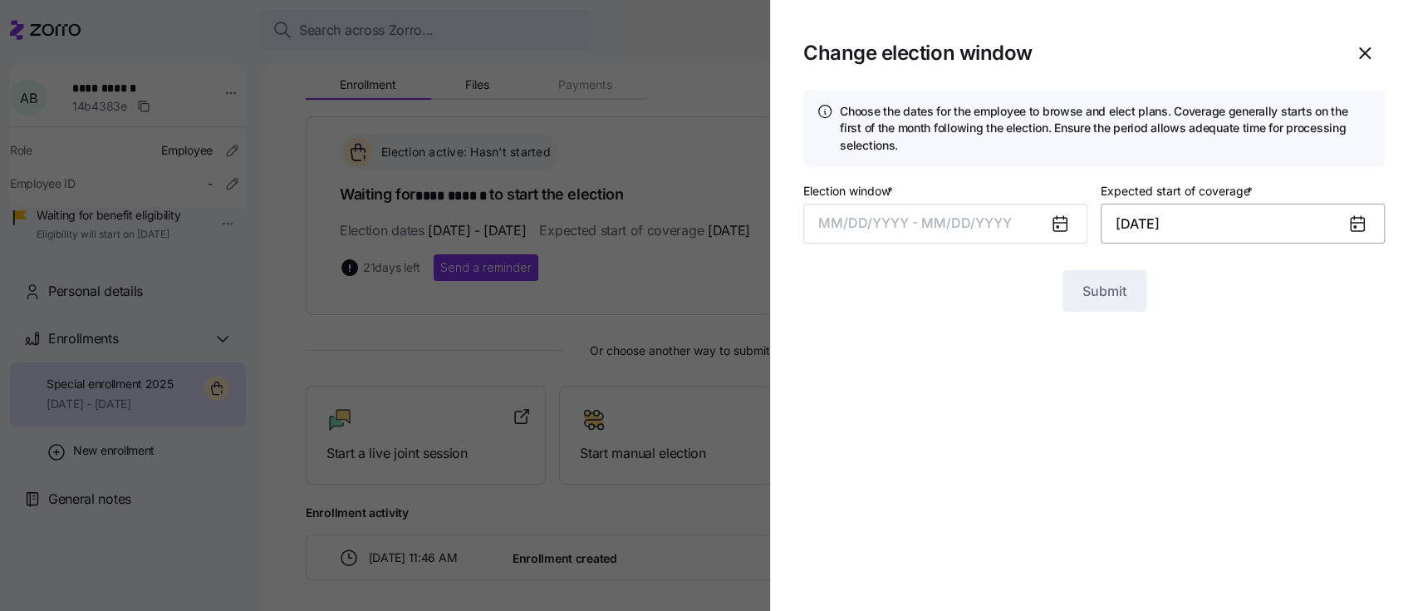
click at [1270, 222] on input "October 1, 2025" at bounding box center [1243, 224] width 284 height 40
click at [969, 219] on span "MM/DD/YYYY - MM/DD/YYYY" at bounding box center [915, 222] width 194 height 17
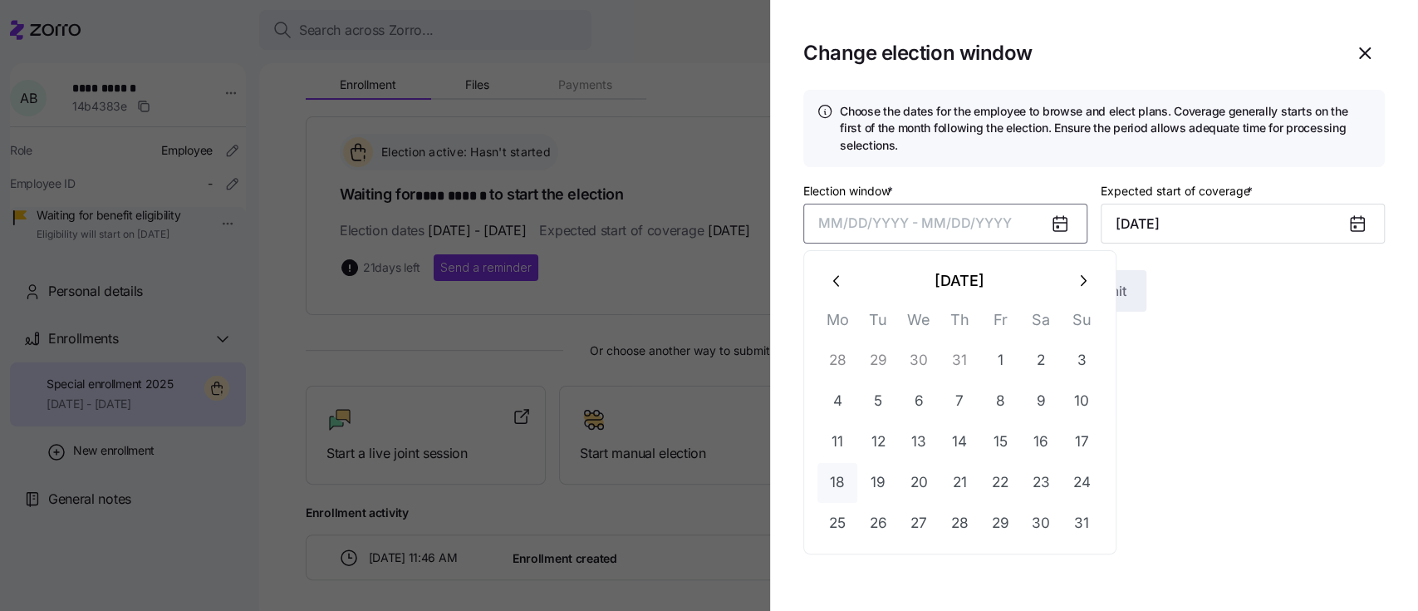
click at [838, 475] on button "18" at bounding box center [838, 483] width 40 height 40
click at [831, 514] on button "25" at bounding box center [838, 524] width 40 height 40
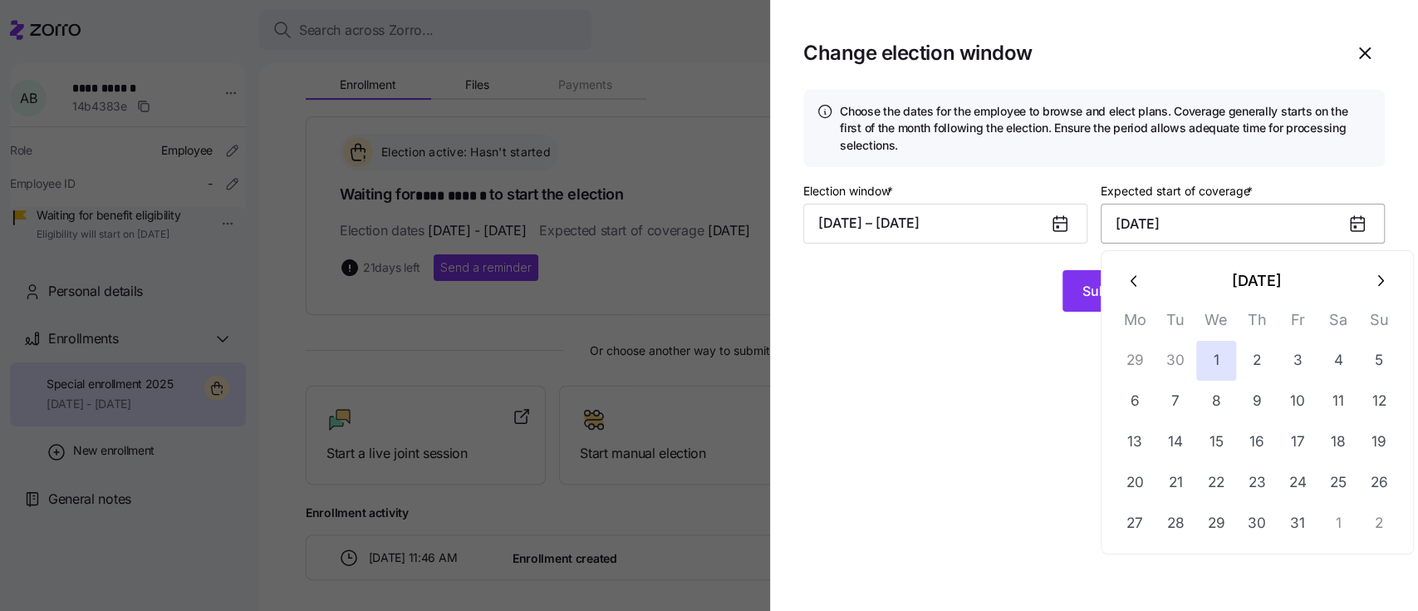
click at [1236, 226] on input "October 1, 2025" at bounding box center [1243, 224] width 284 height 40
click at [1133, 283] on icon "button" at bounding box center [1134, 281] width 6 height 11
click at [1134, 351] on button "1" at bounding box center [1135, 361] width 40 height 40
type input "September 1, 2025"
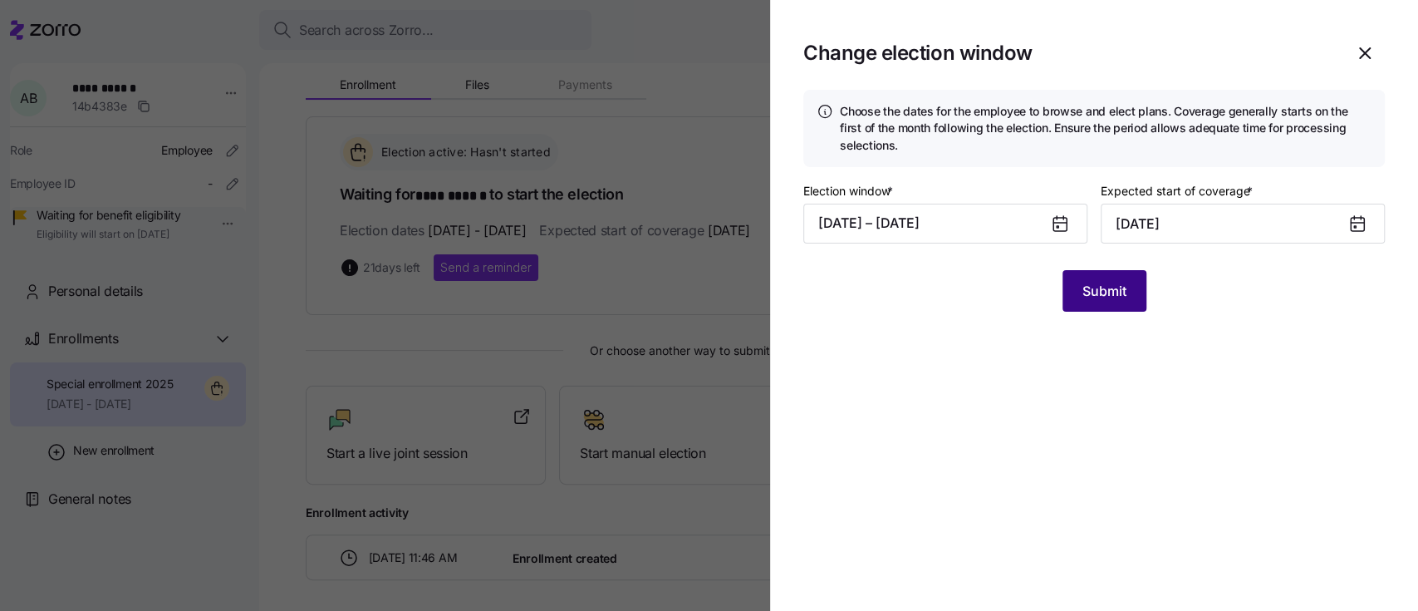
click at [1108, 289] on span "Submit" at bounding box center [1105, 291] width 44 height 20
